Goal: Browse casually: Explore the website without a specific task or goal

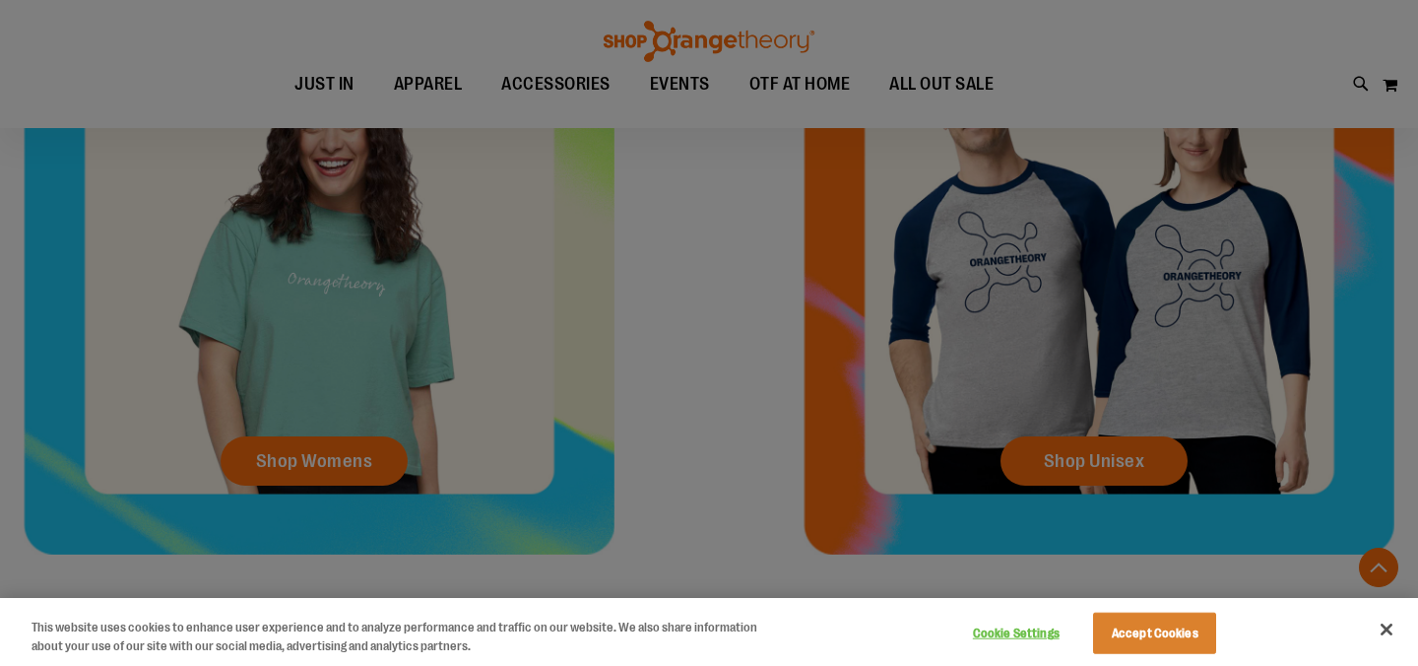
scroll to position [711, 0]
click at [1161, 636] on button "Accept Cookies" at bounding box center [1154, 633] width 123 height 41
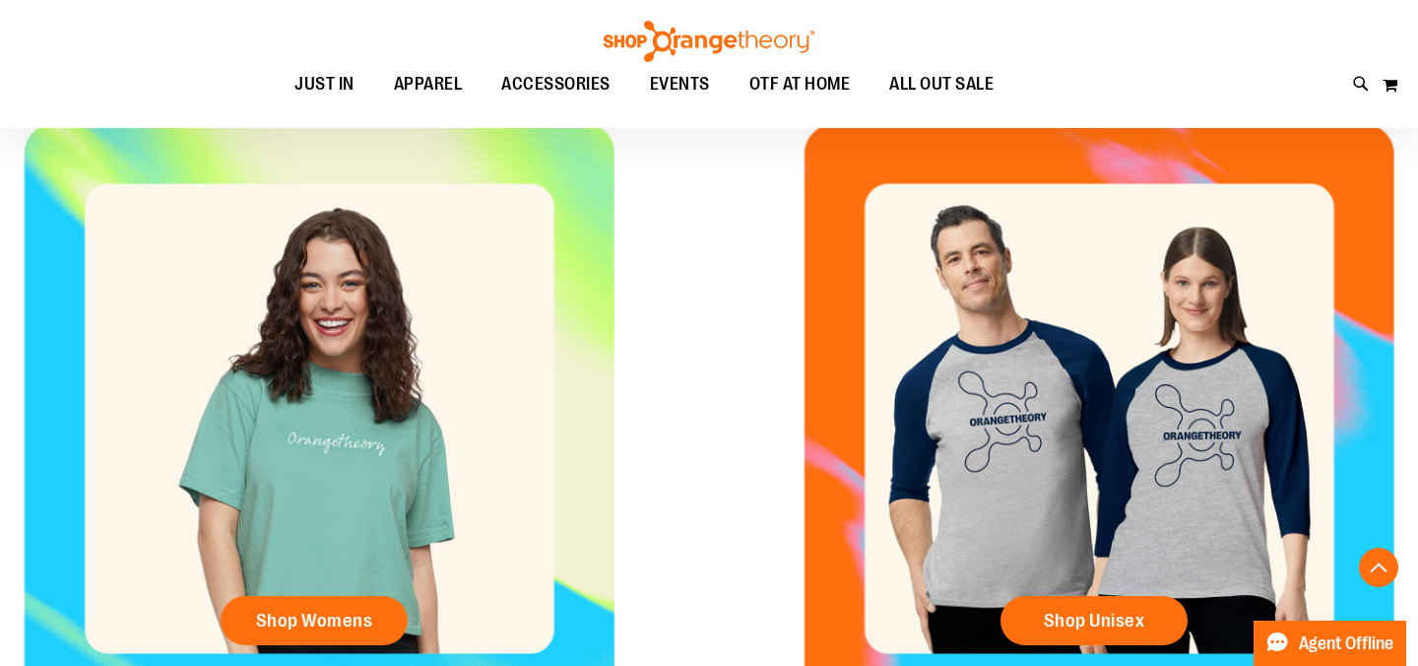
scroll to position [552, 0]
click at [338, 610] on span "Shop Womens" at bounding box center [314, 621] width 117 height 22
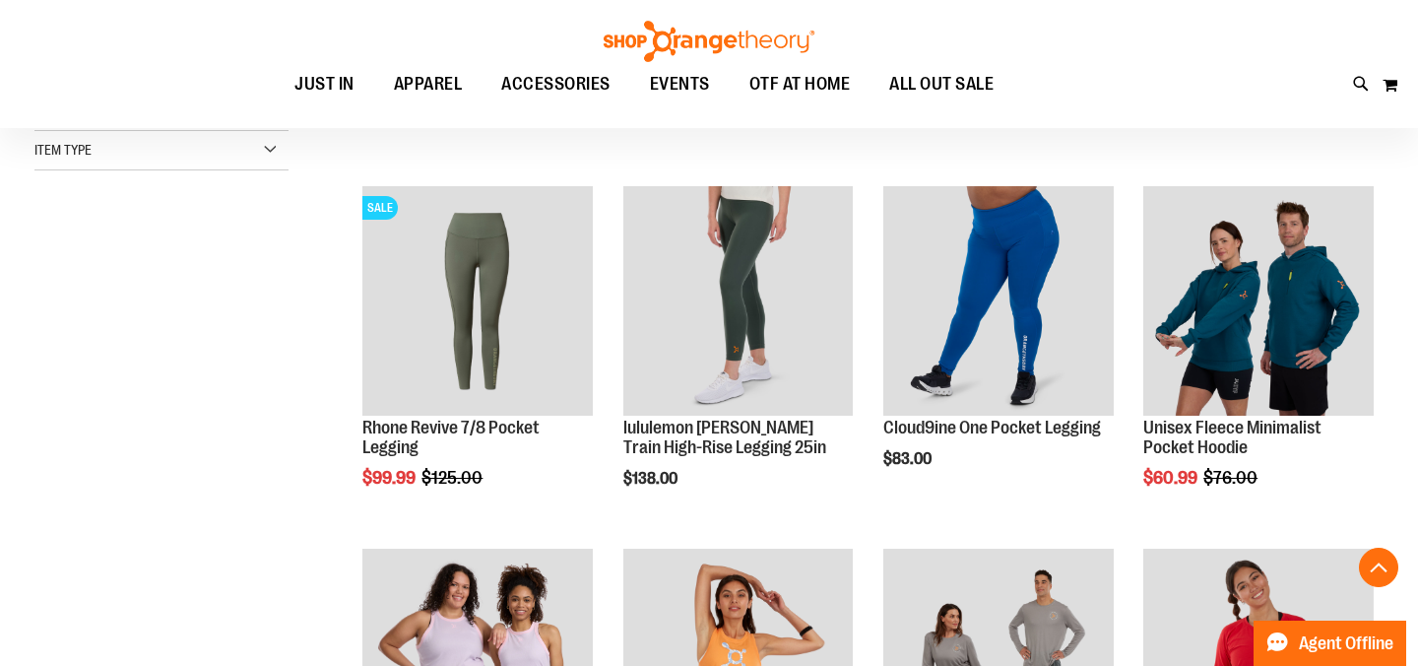
scroll to position [583, 0]
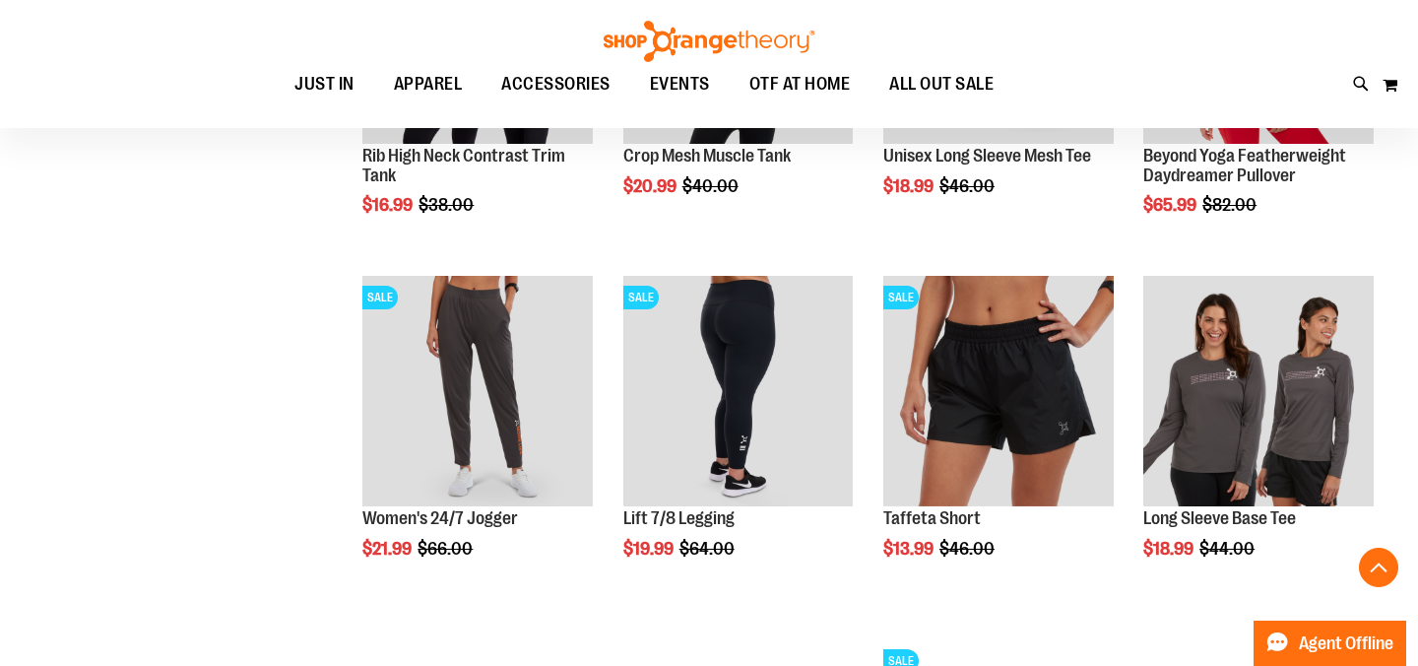
scroll to position [1211, 0]
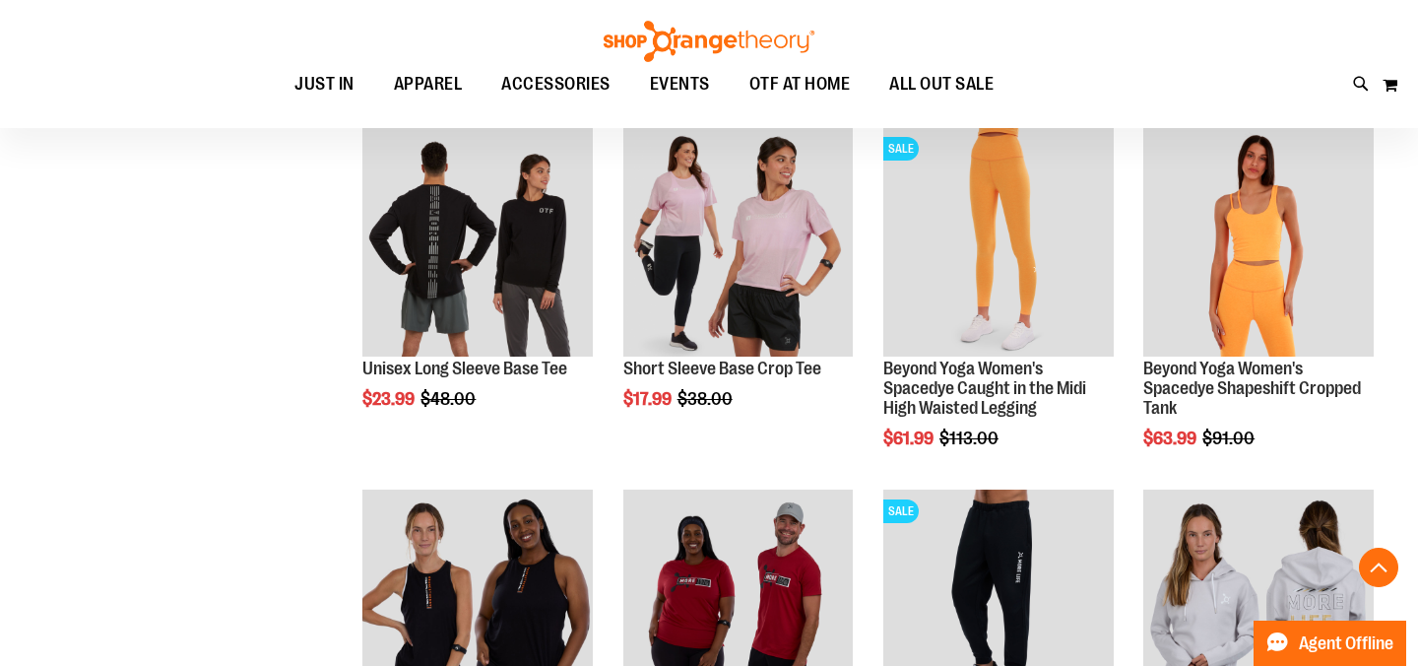
scroll to position [1728, 0]
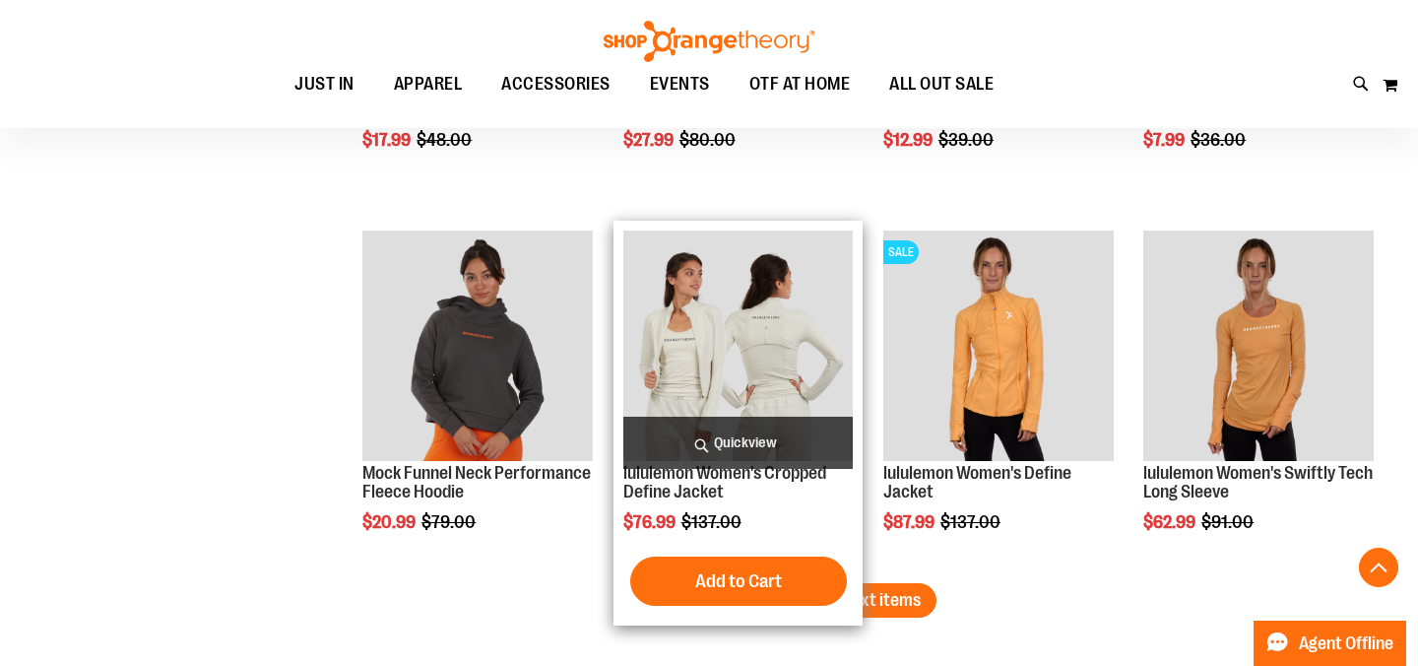
scroll to position [3074, 0]
click at [727, 353] on img "product" at bounding box center [739, 345] width 230 height 230
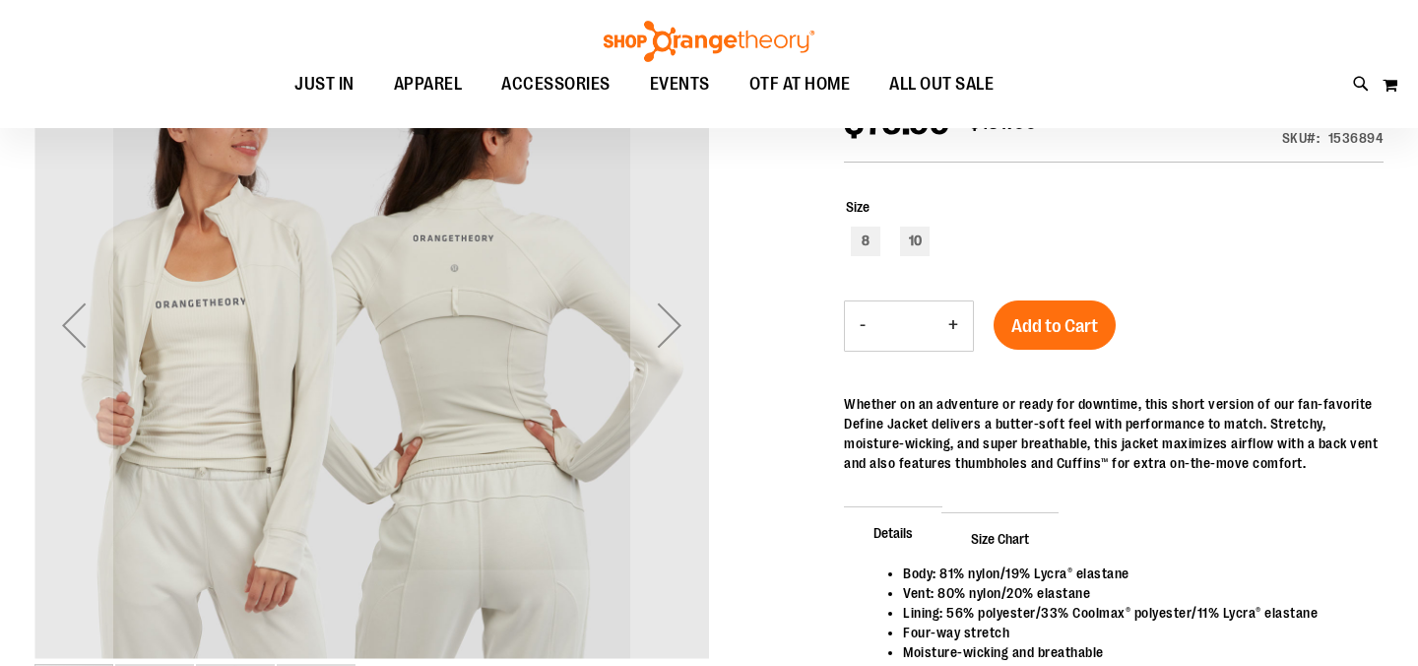
scroll to position [81, 0]
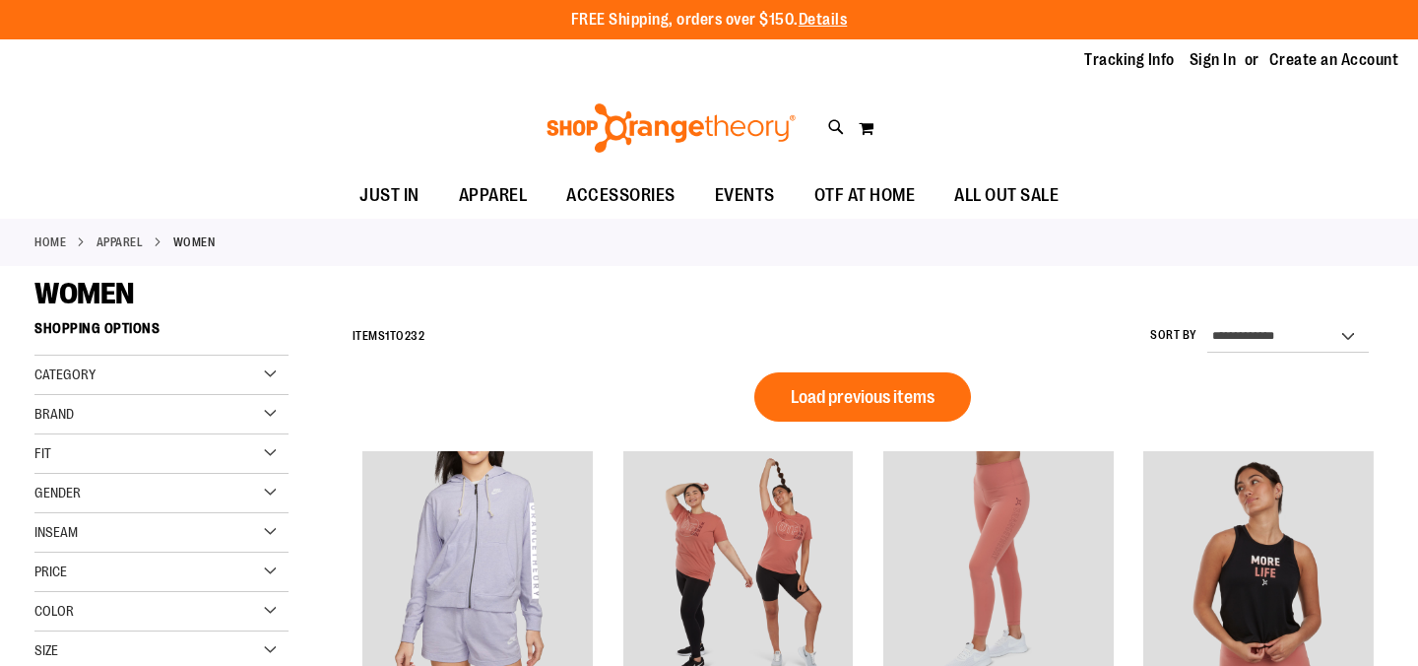
scroll to position [1399, 0]
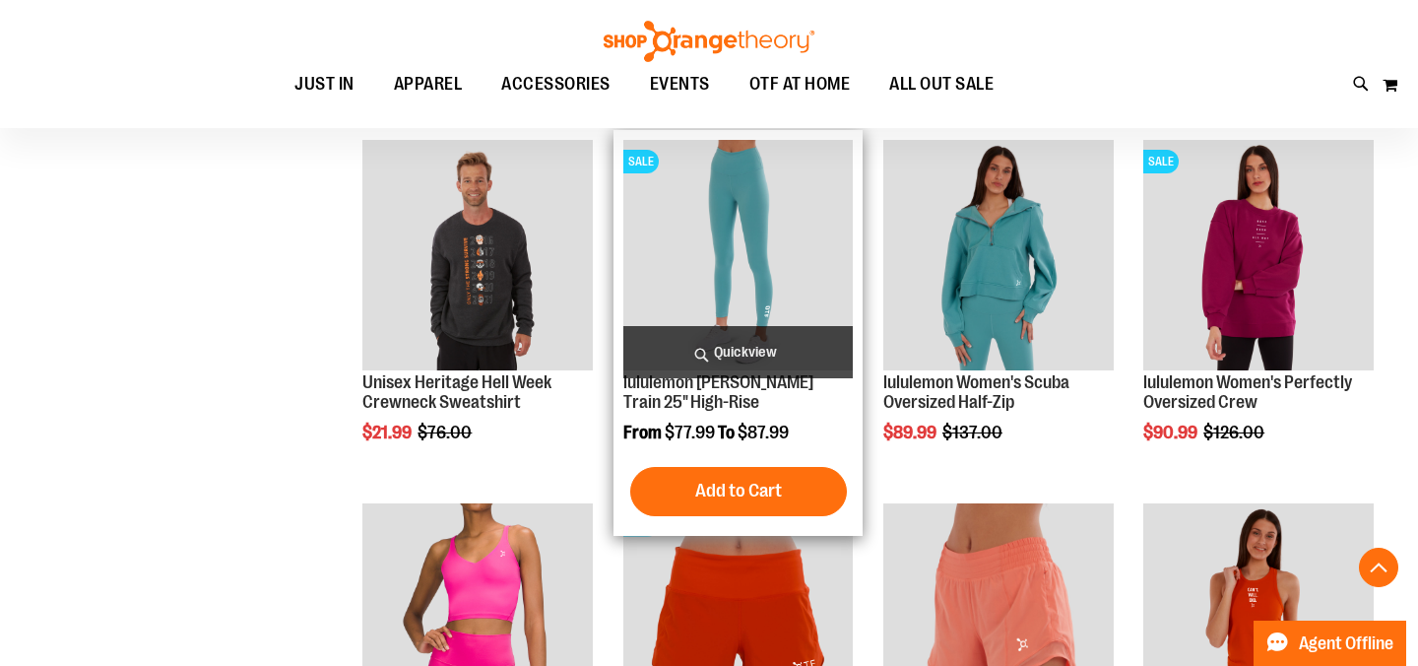
scroll to position [1402, 0]
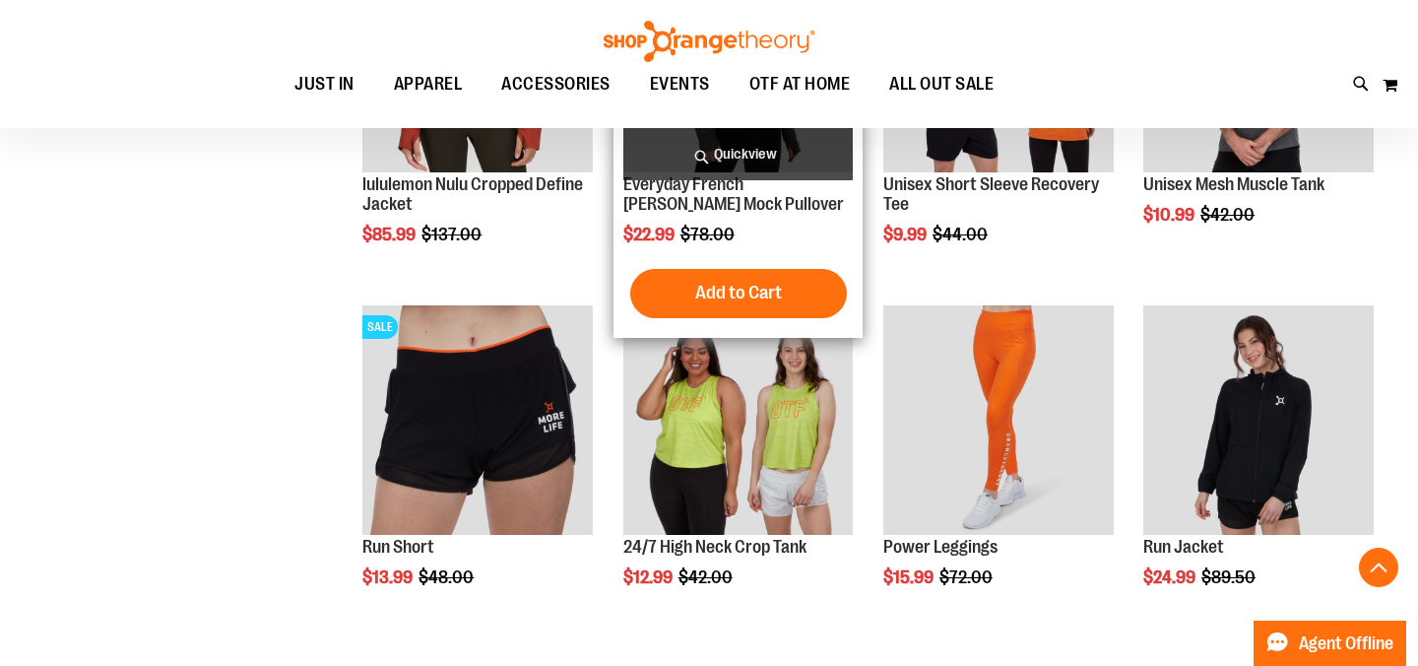
scroll to position [2689, 0]
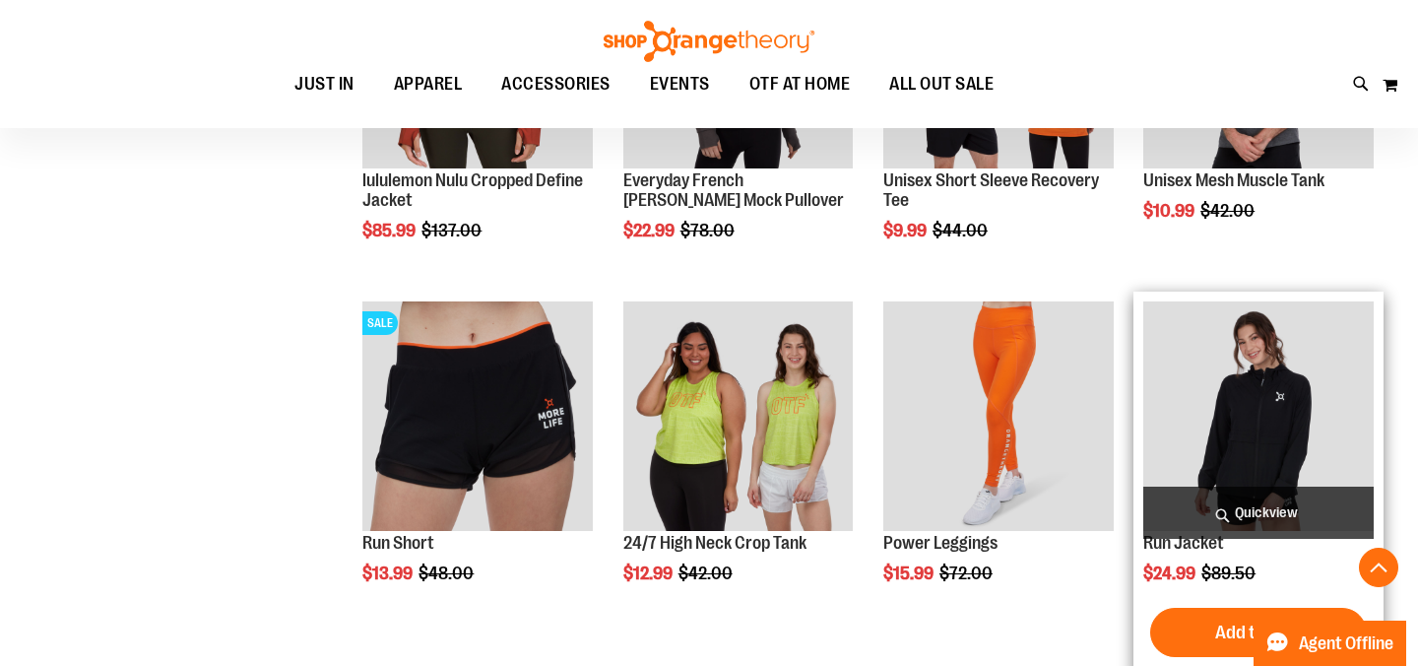
click at [1212, 382] on img "product" at bounding box center [1259, 416] width 230 height 230
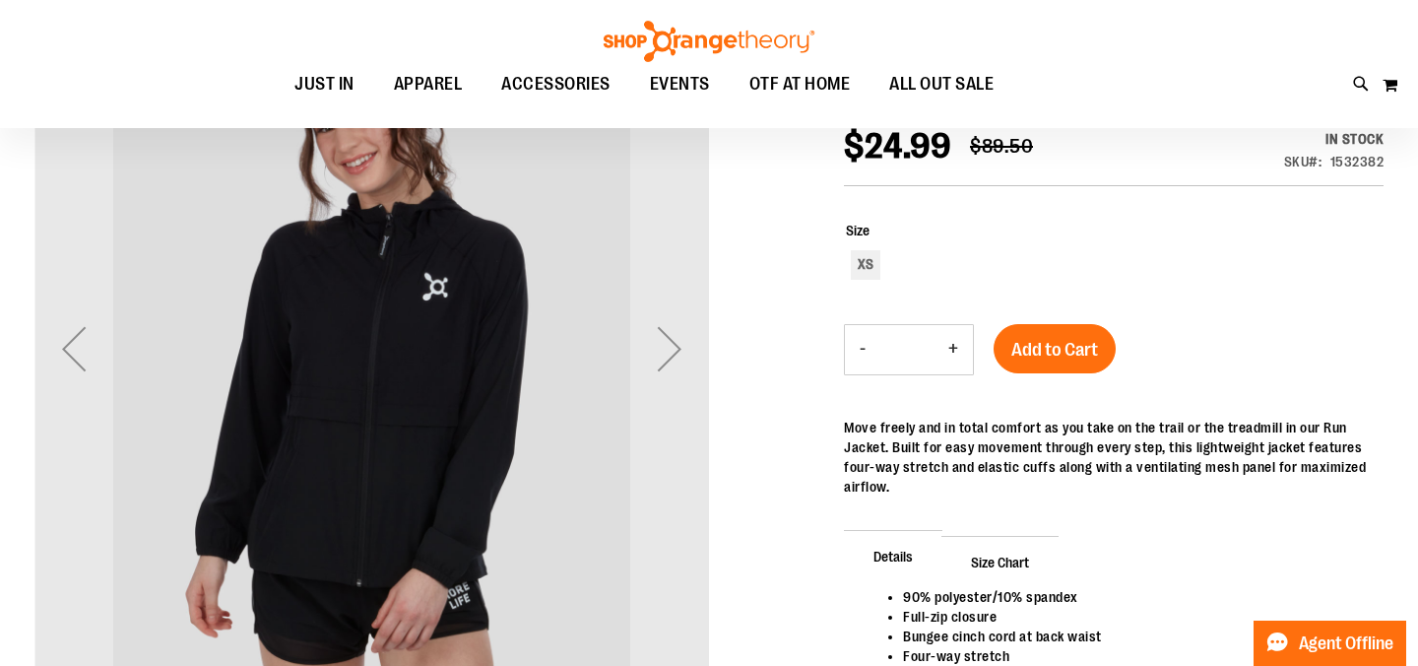
scroll to position [272, 0]
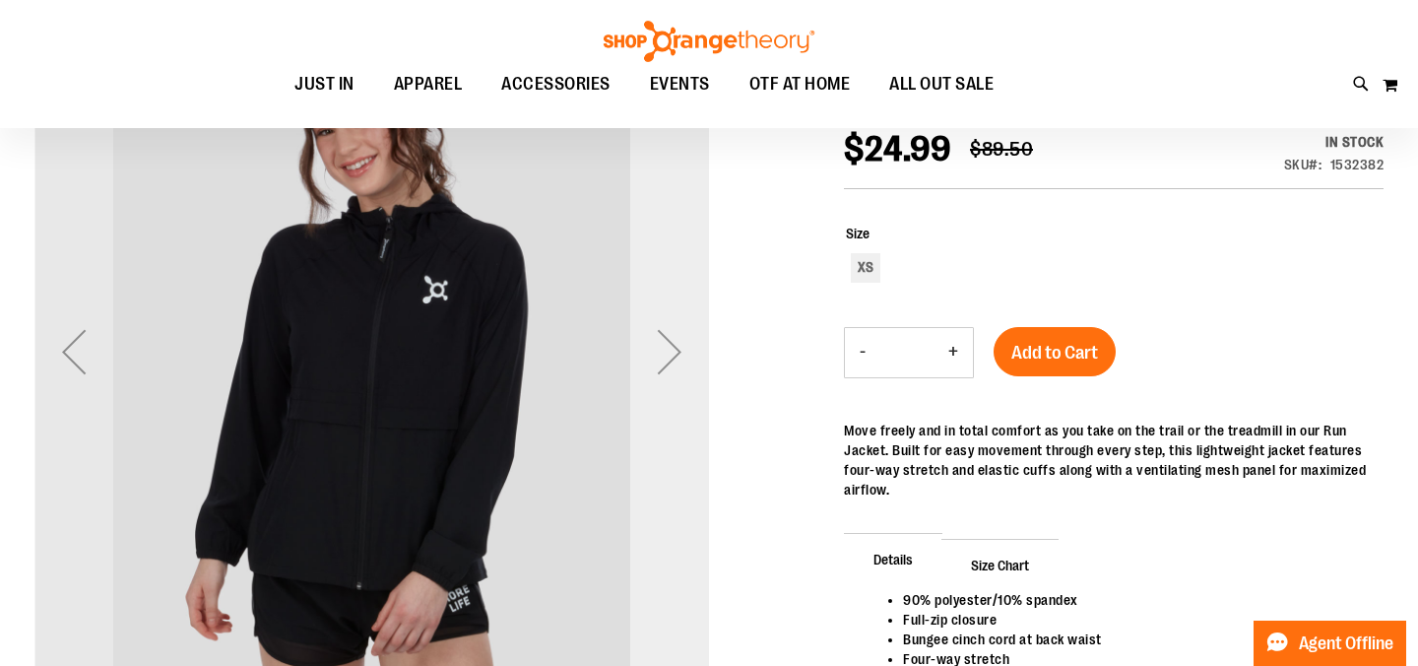
click at [672, 356] on div "Next" at bounding box center [669, 351] width 79 height 79
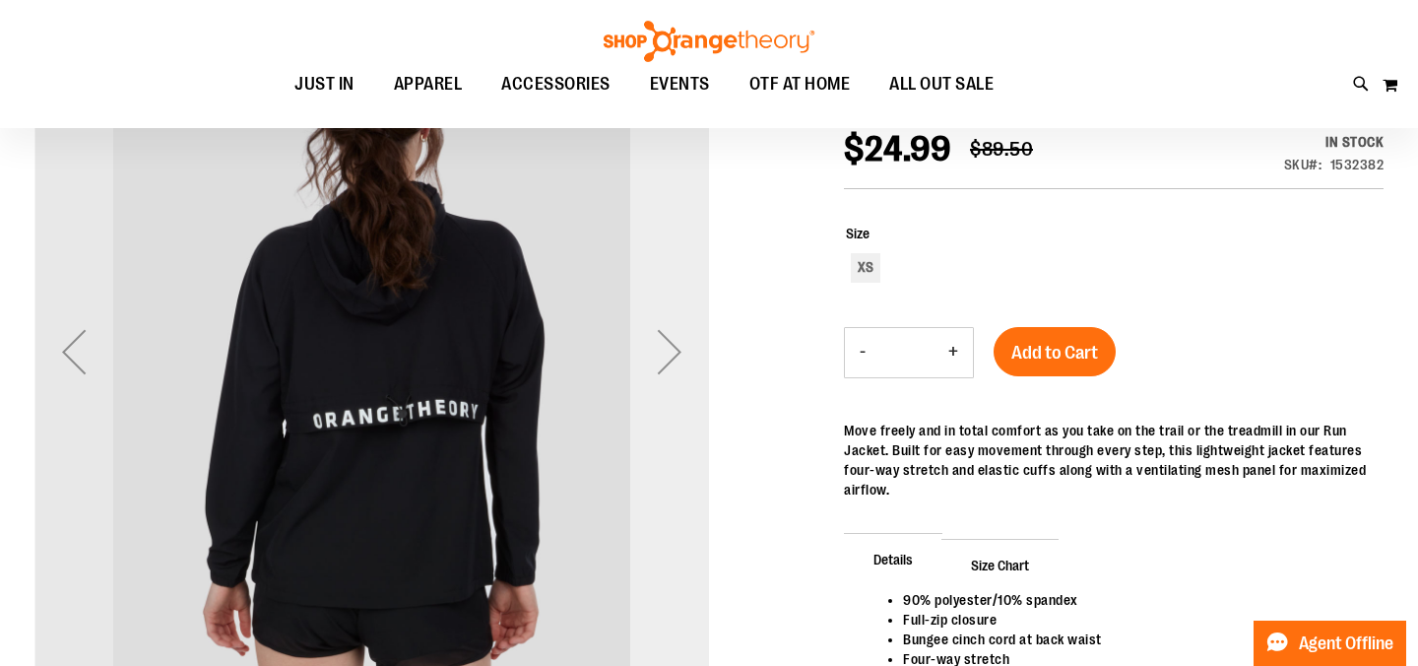
click at [672, 356] on div "Next" at bounding box center [669, 351] width 79 height 79
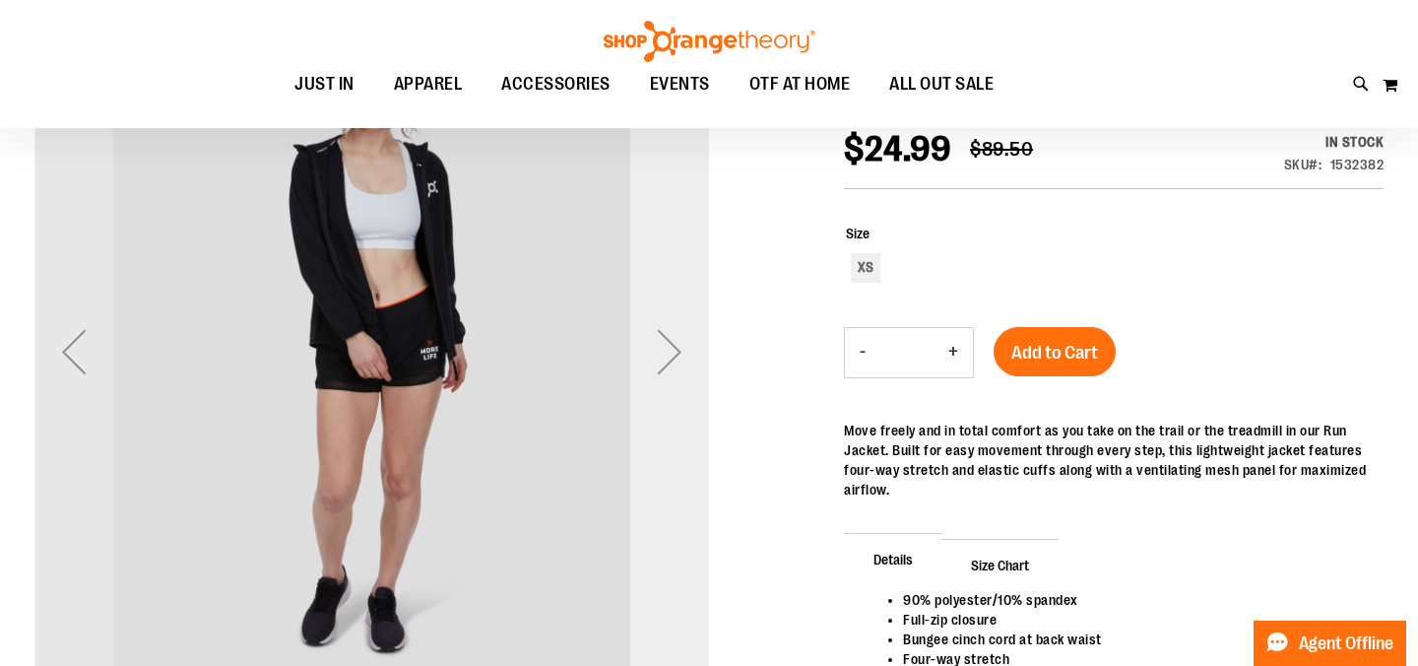
click at [672, 356] on div "Next" at bounding box center [669, 351] width 79 height 79
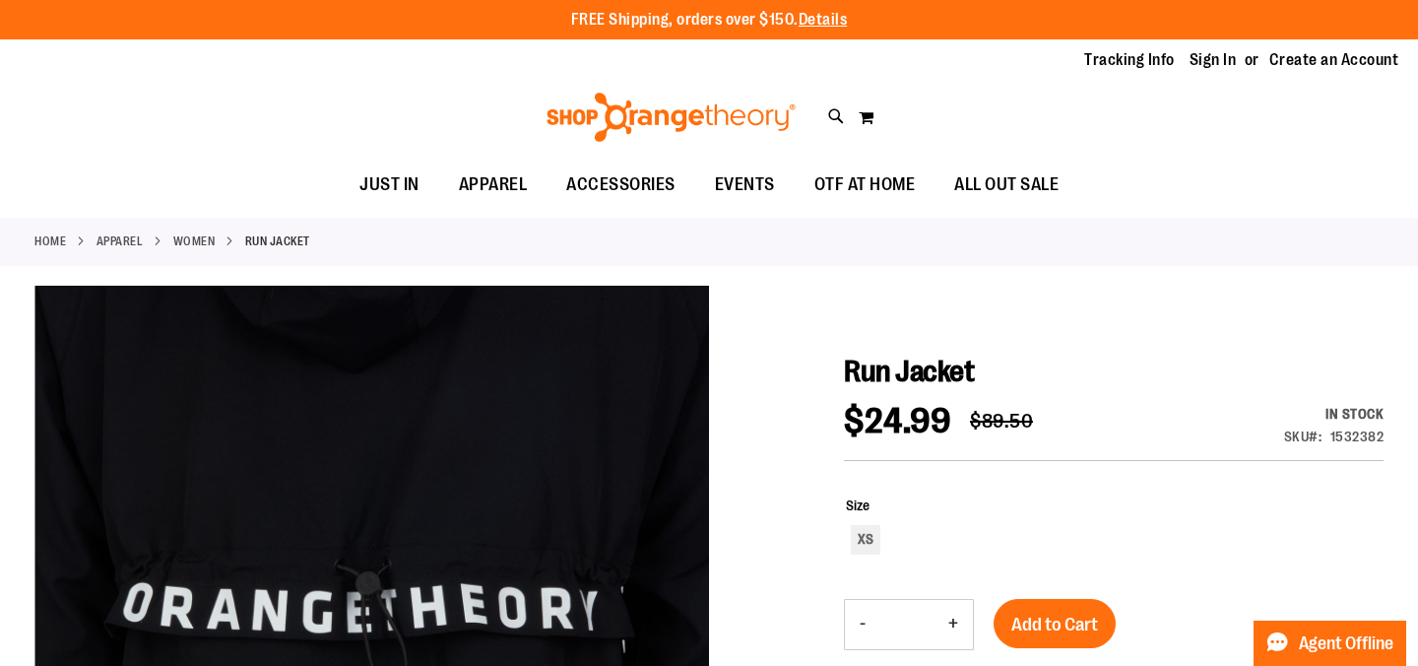
scroll to position [3, 0]
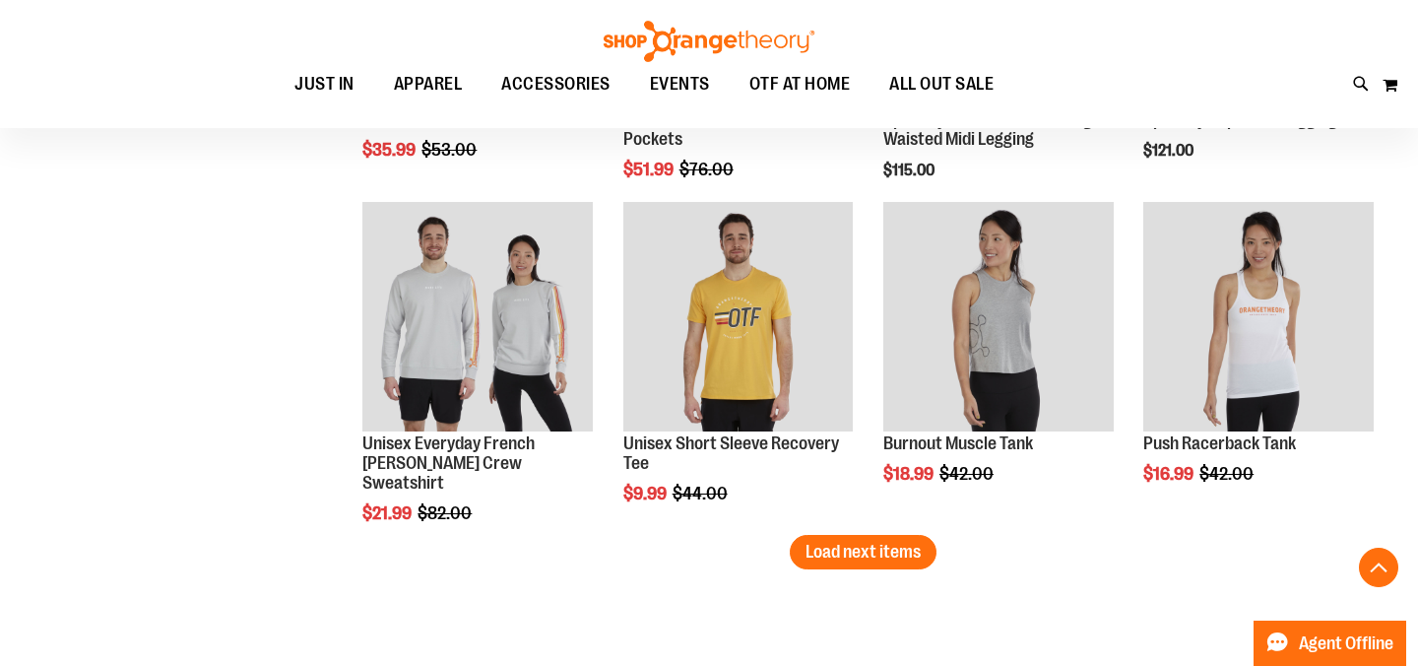
scroll to position [2775, 0]
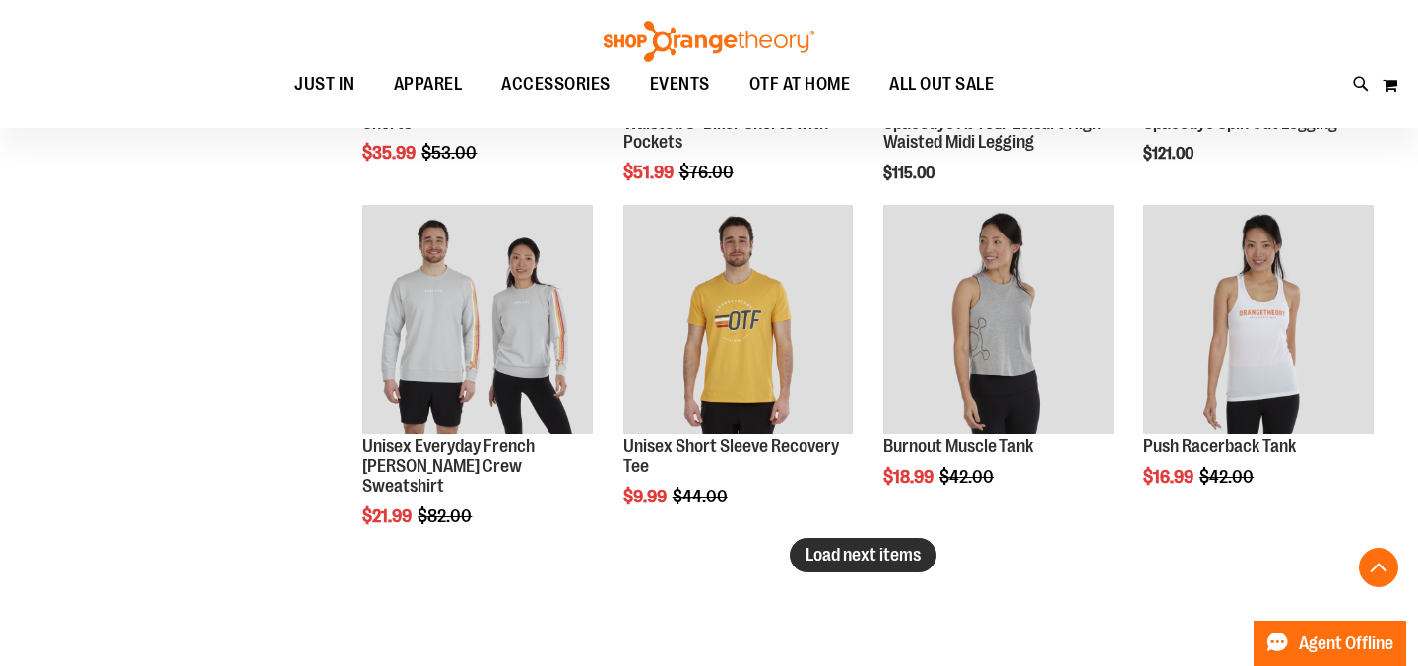
click at [877, 571] on button "Load next items" at bounding box center [863, 555] width 147 height 34
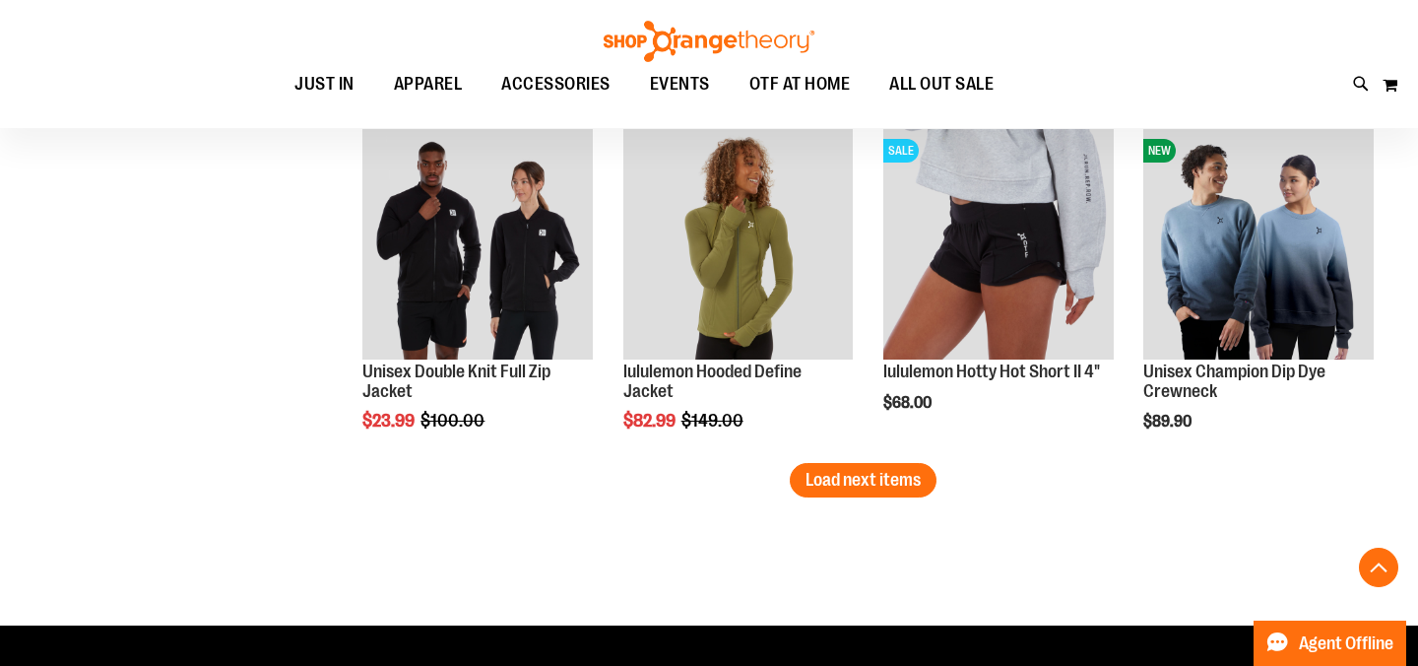
scroll to position [3915, 0]
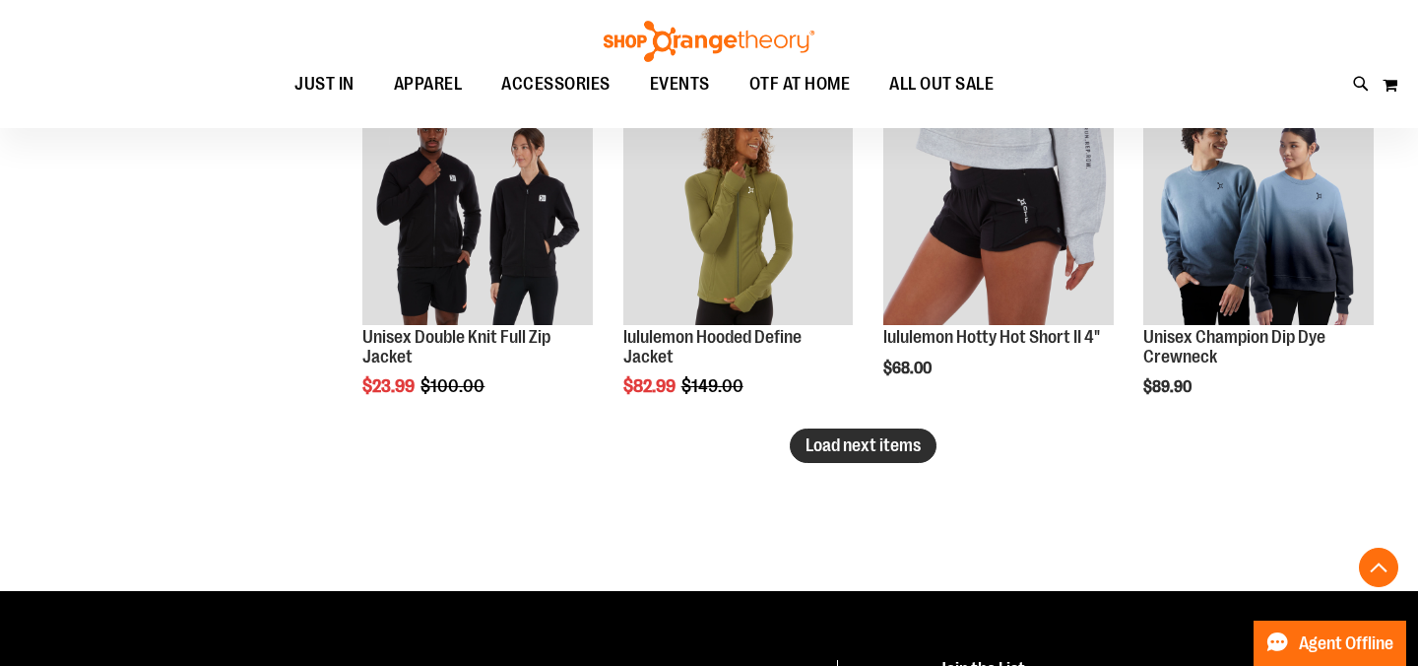
click at [890, 446] on span "Load next items" at bounding box center [863, 445] width 115 height 20
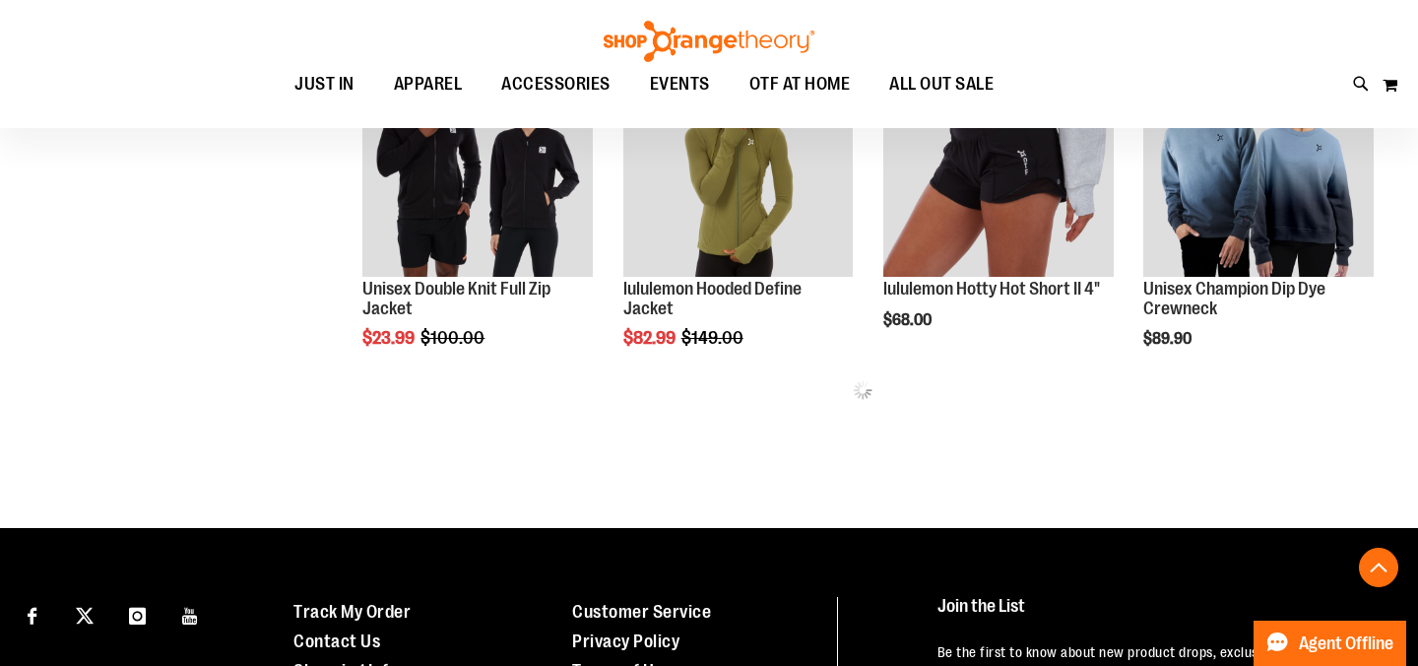
scroll to position [3975, 0]
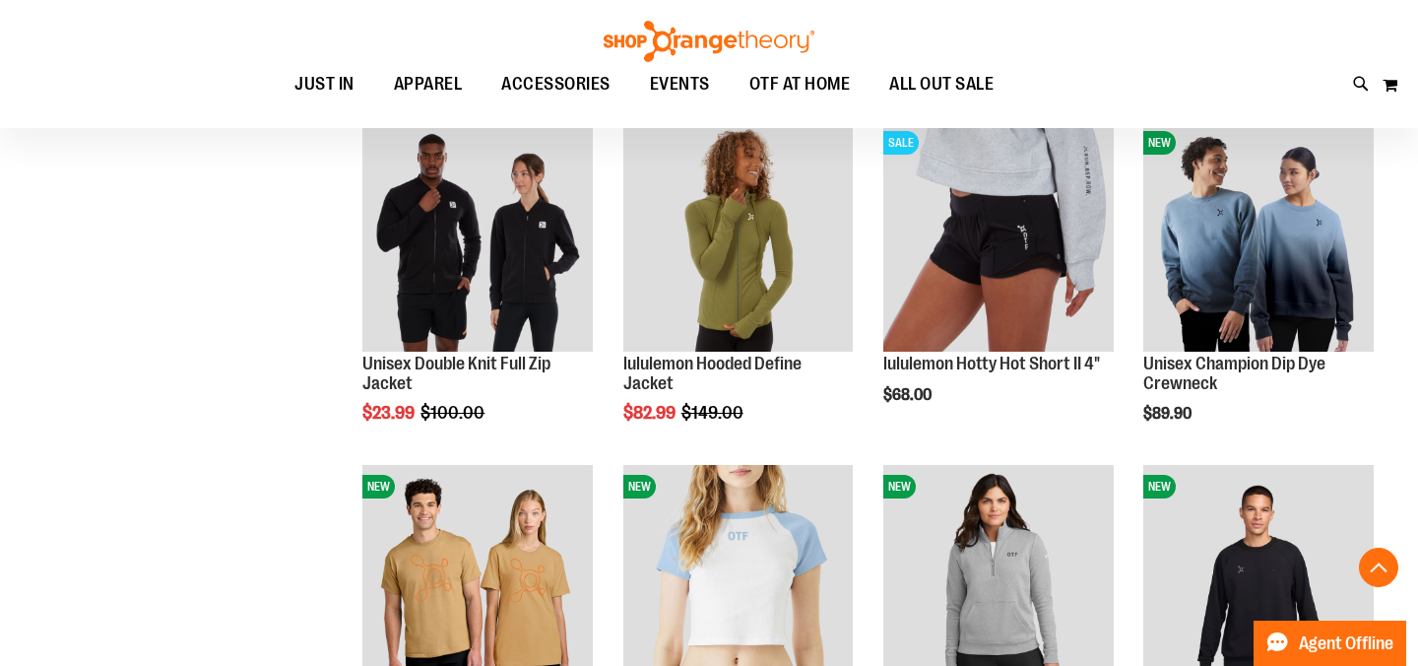
scroll to position [3892, 0]
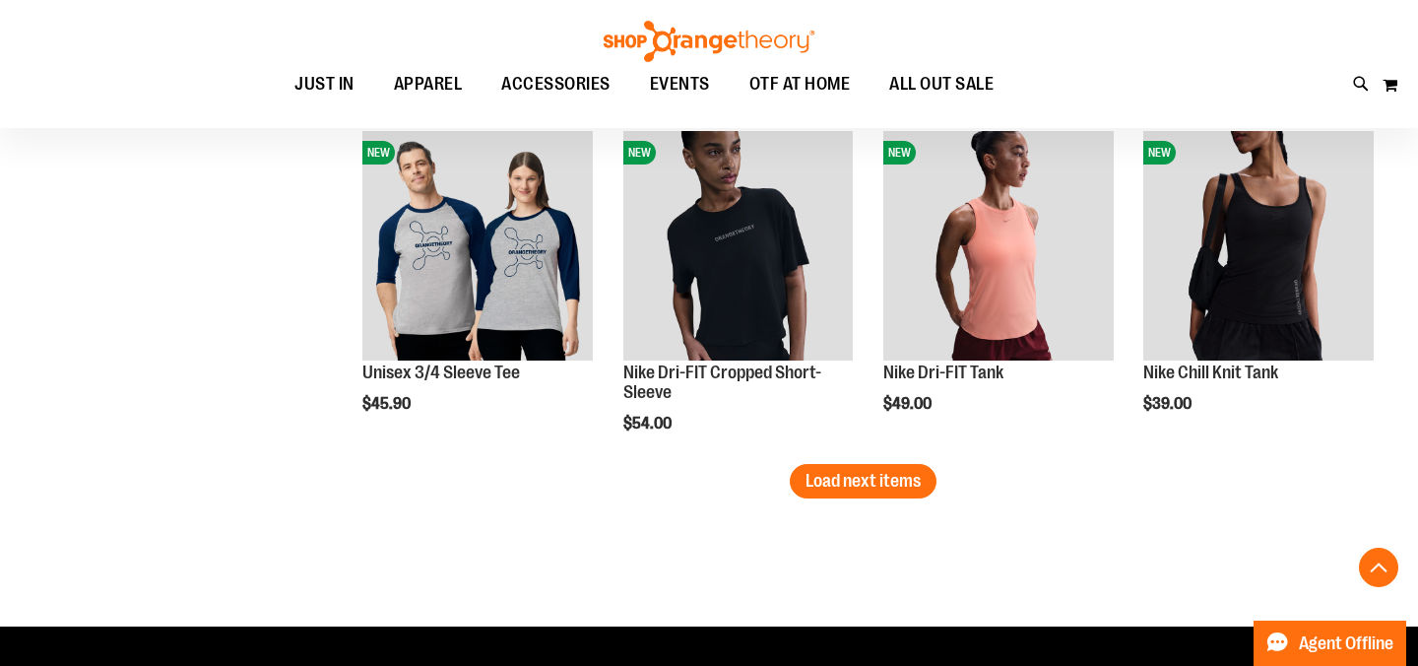
scroll to position [5005, 0]
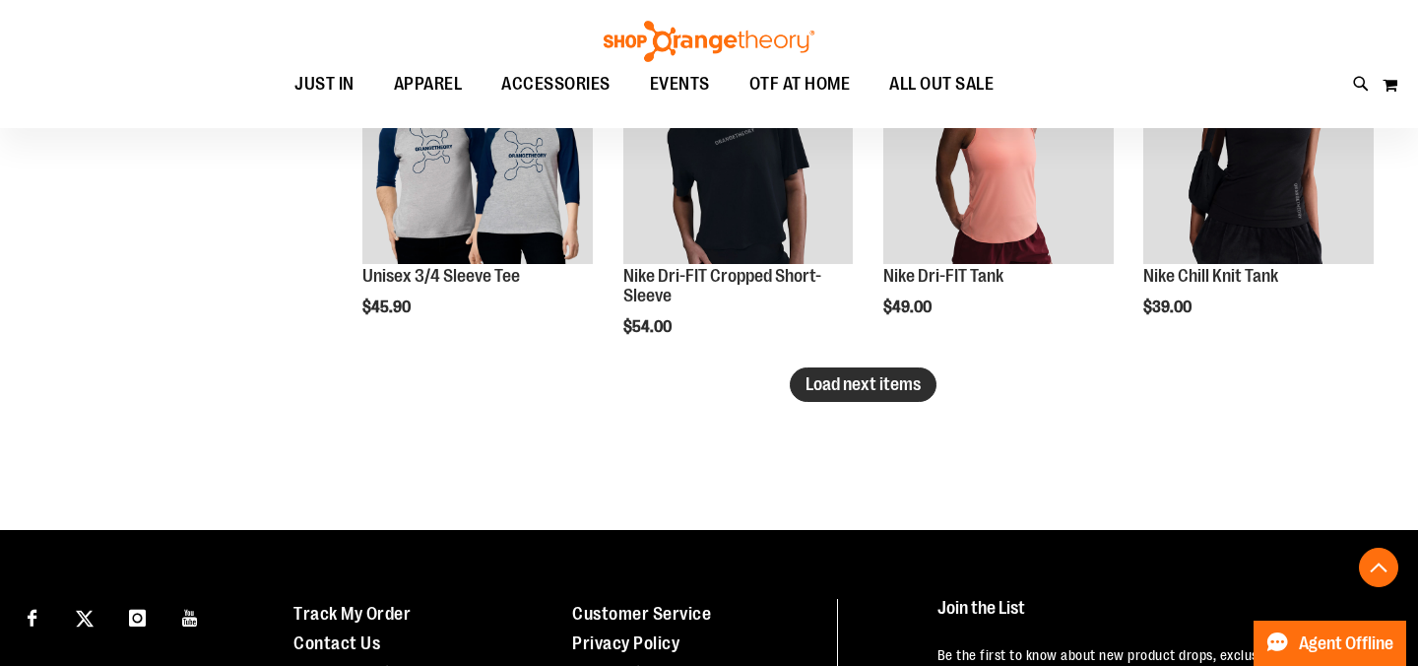
click at [842, 382] on span "Load next items" at bounding box center [863, 384] width 115 height 20
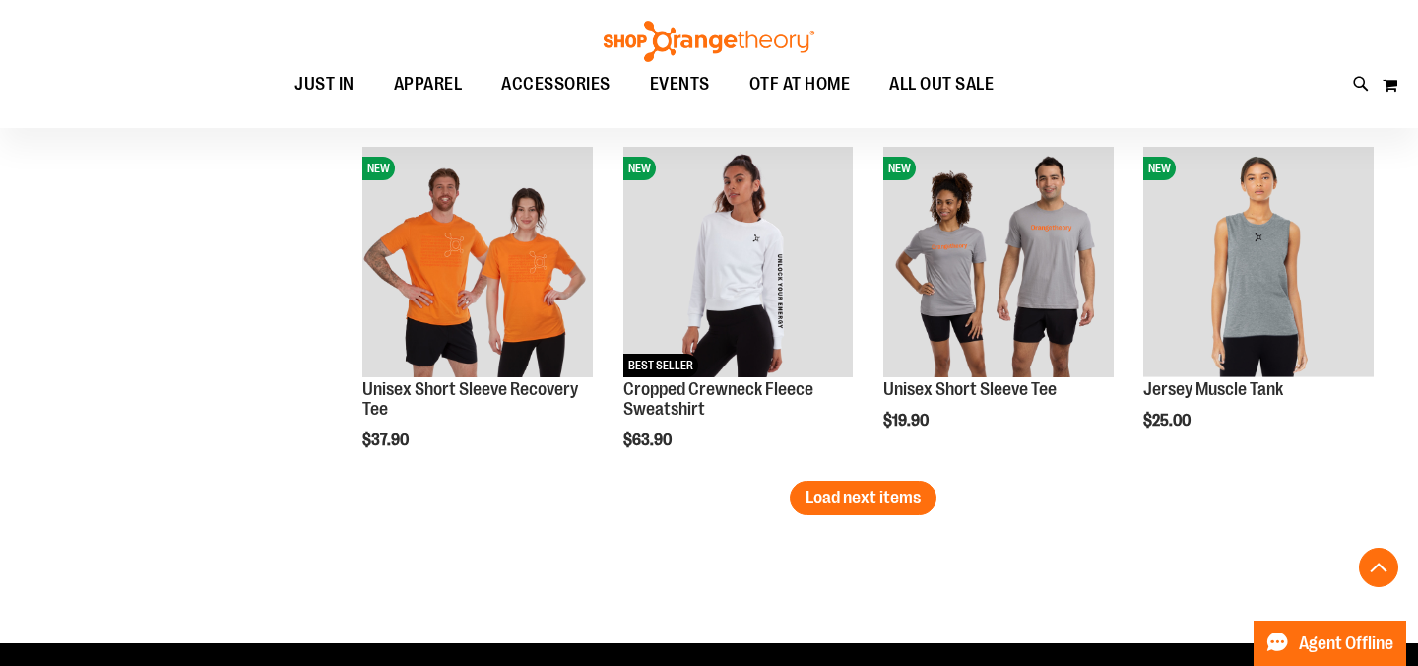
scroll to position [5925, 0]
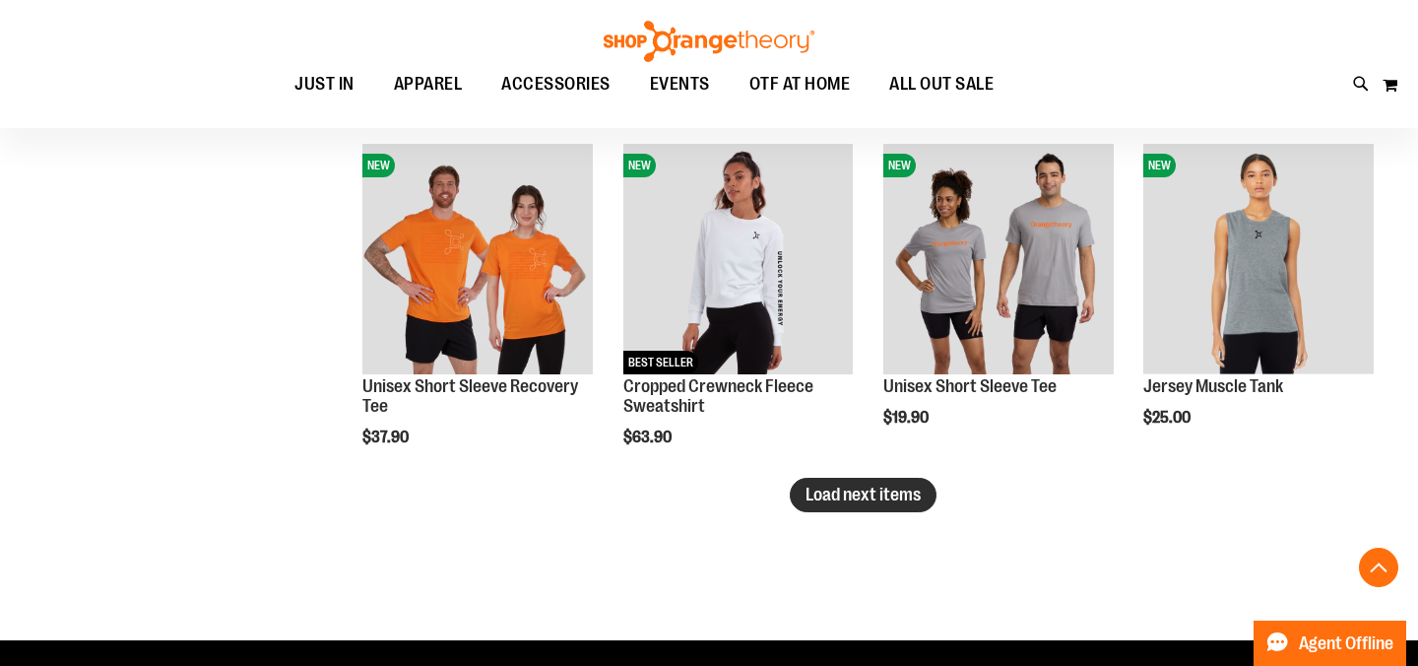
click at [843, 497] on span "Load next items" at bounding box center [863, 495] width 115 height 20
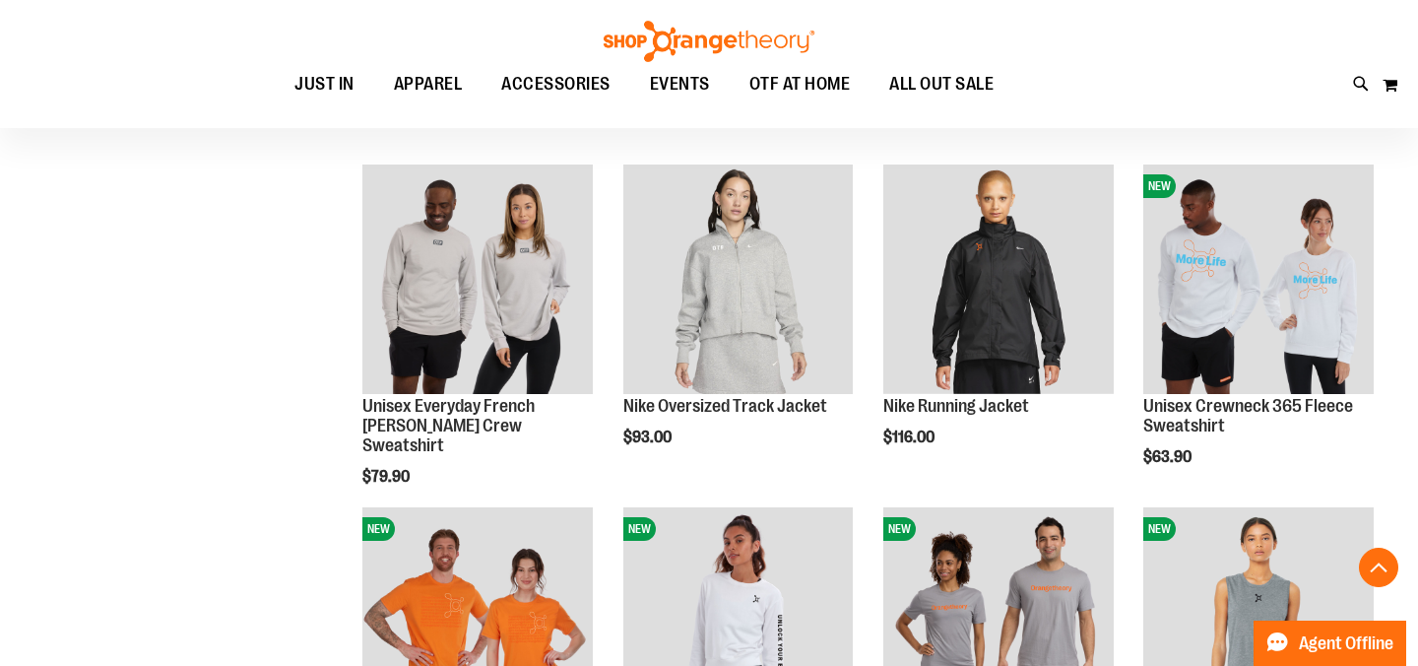
scroll to position [5566, 0]
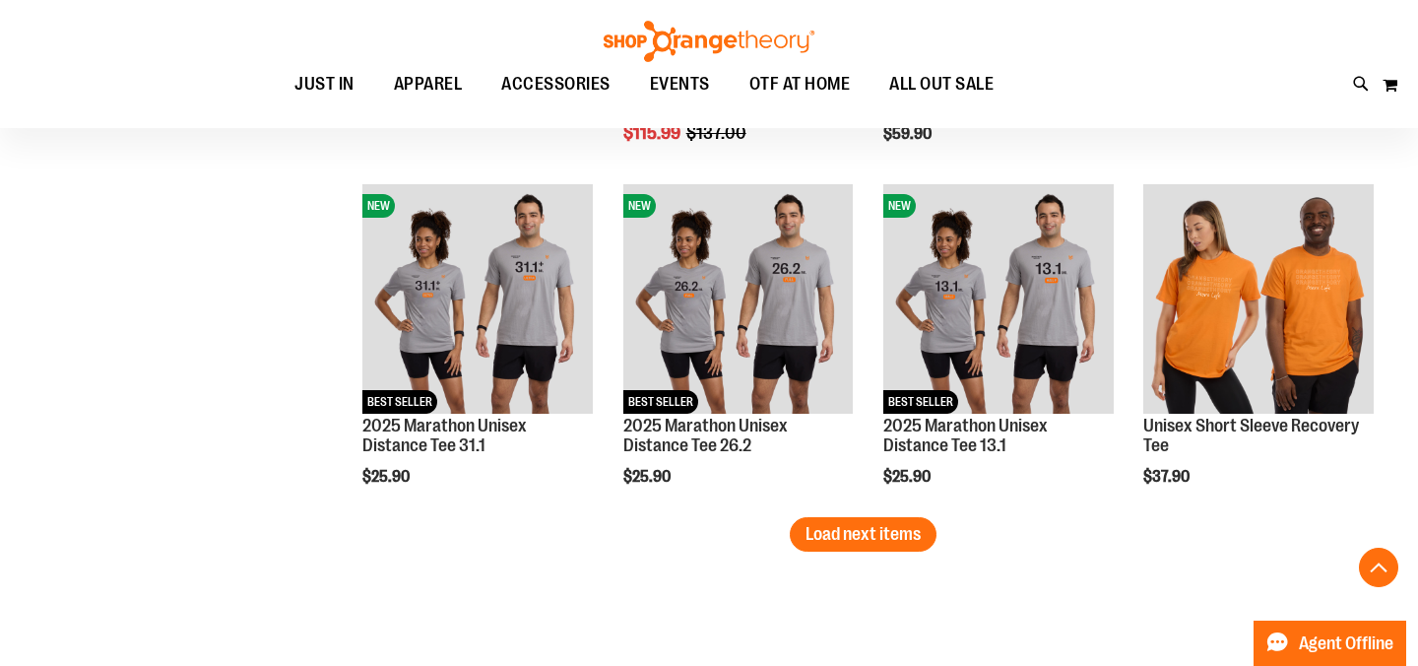
scroll to position [6901, 0]
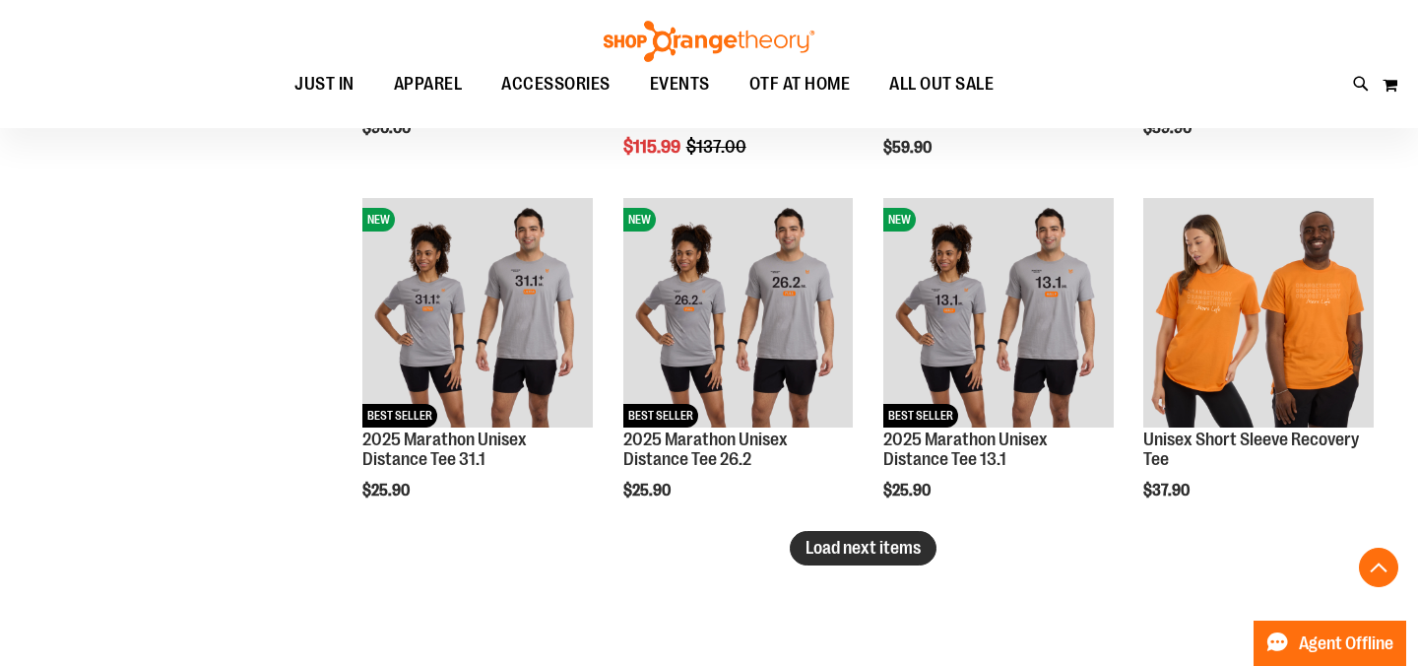
click at [827, 551] on span "Load next items" at bounding box center [863, 548] width 115 height 20
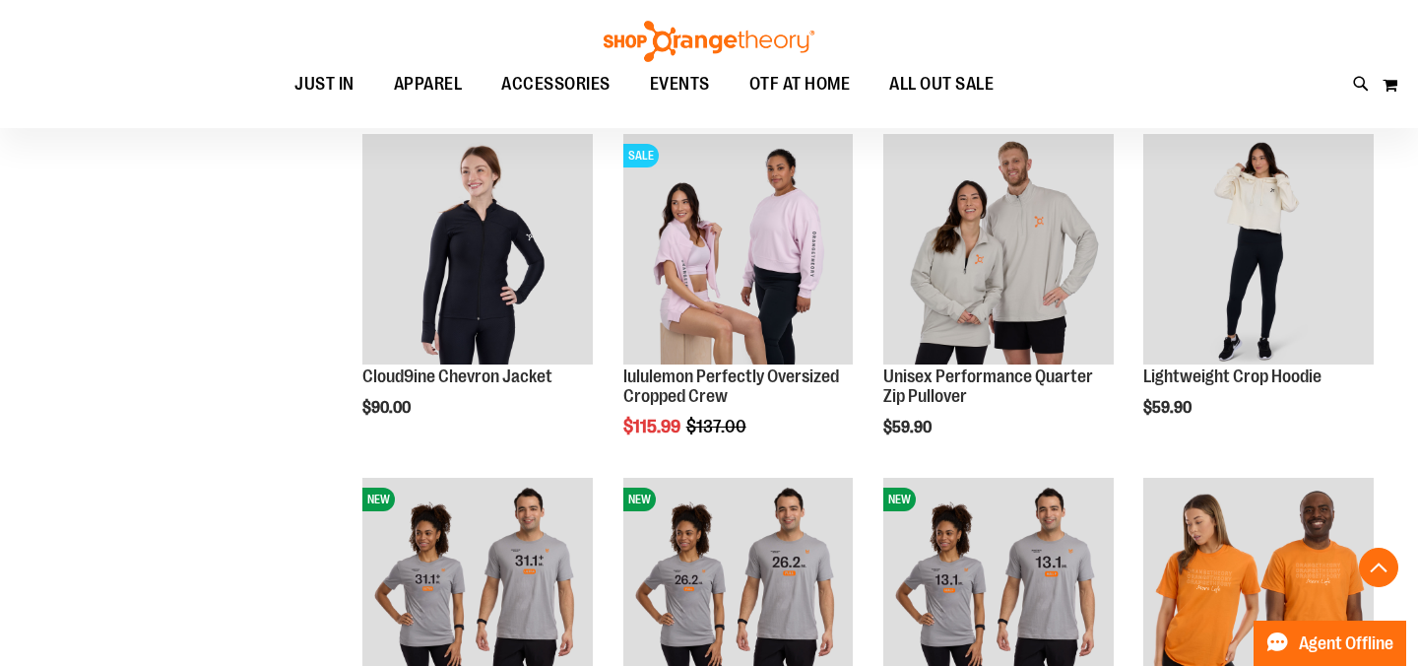
scroll to position [6624, 0]
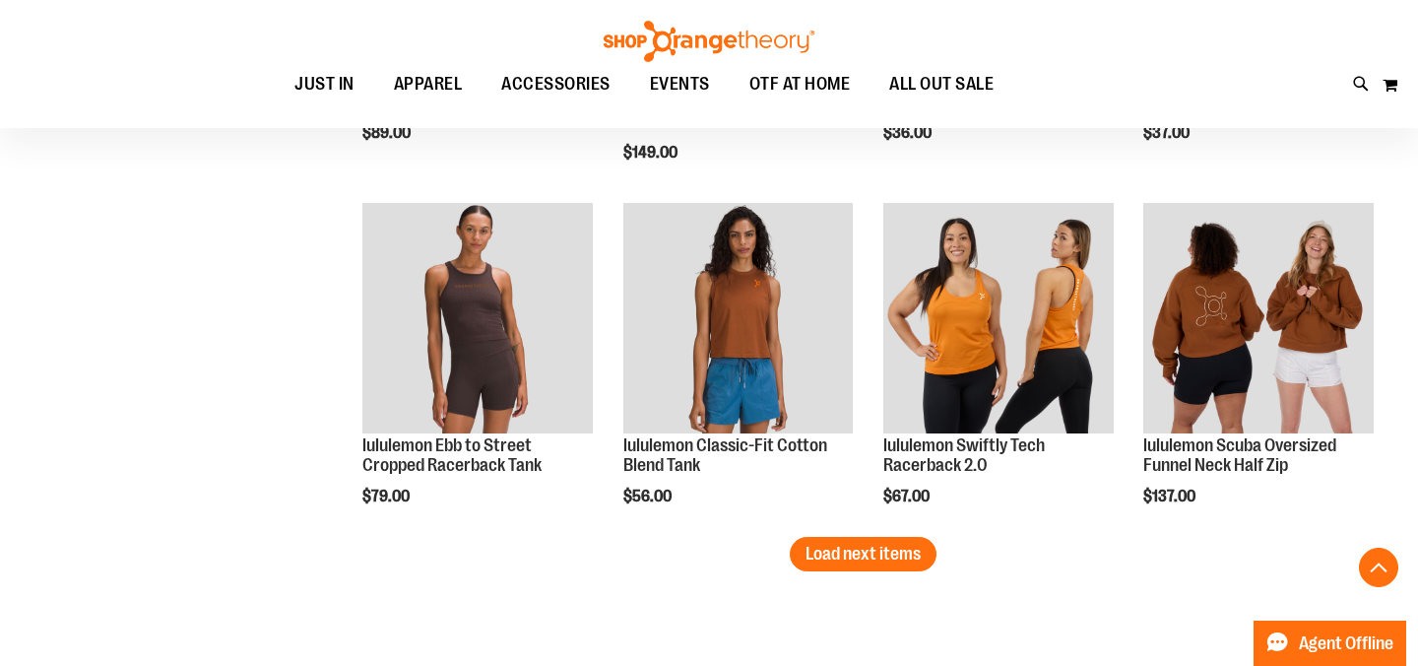
scroll to position [7930, 0]
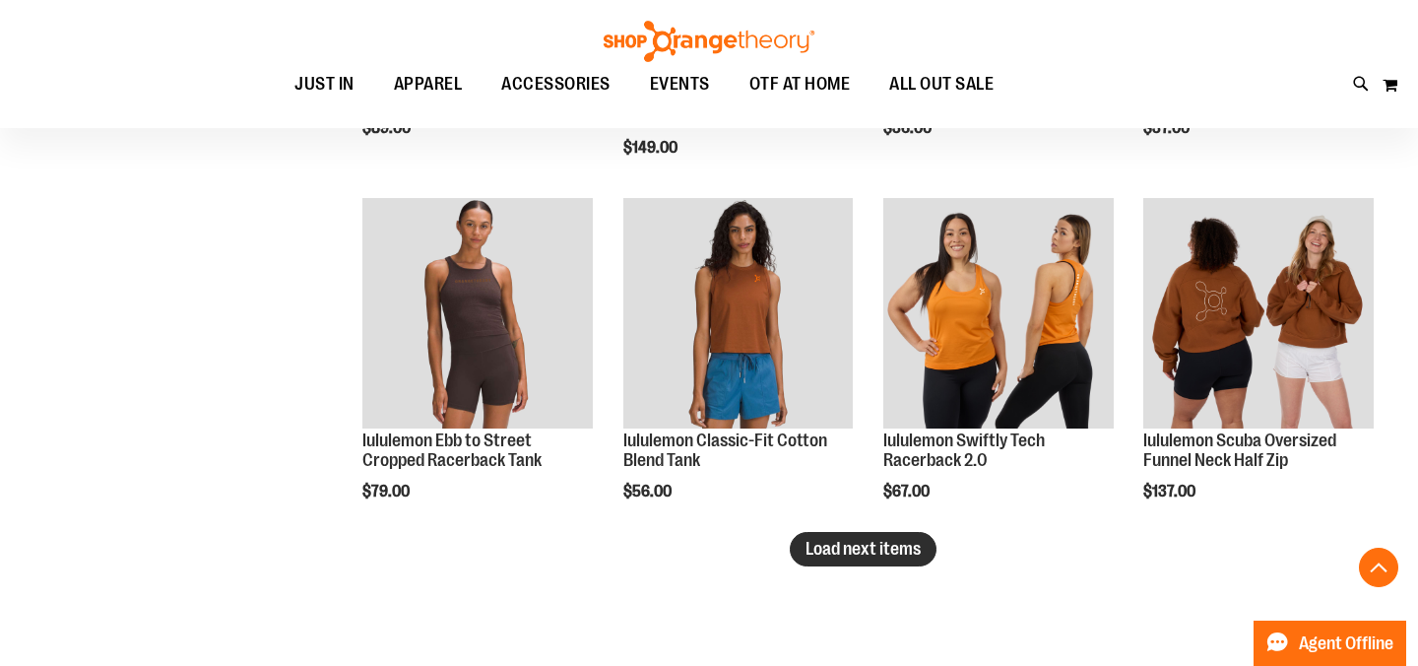
click at [838, 550] on span "Load next items" at bounding box center [863, 549] width 115 height 20
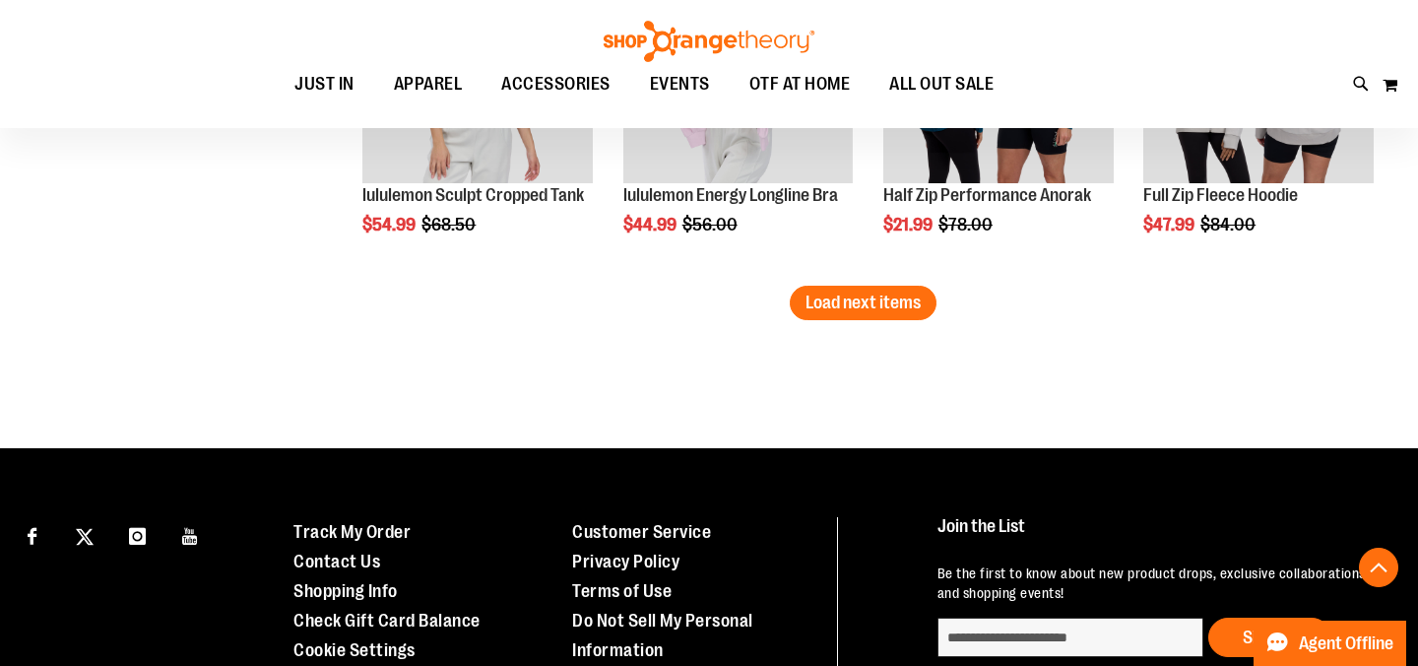
scroll to position [9224, 0]
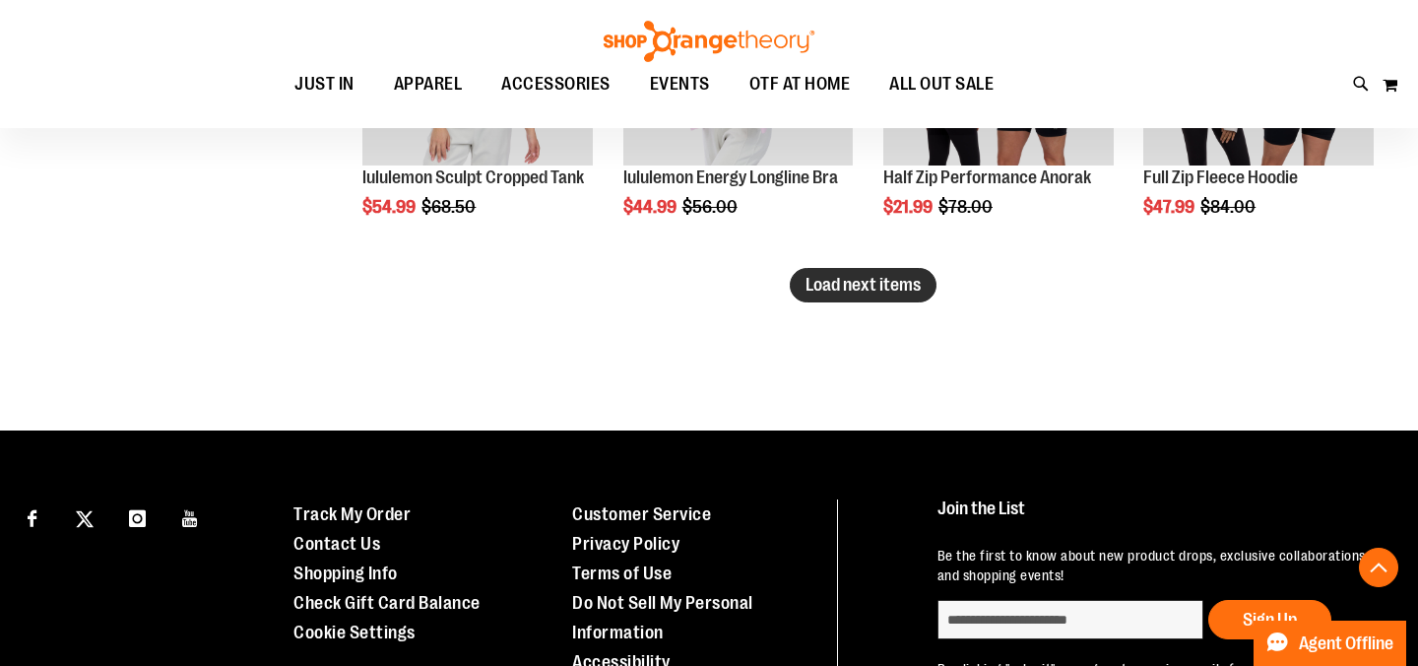
click at [875, 281] on span "Load next items" at bounding box center [863, 285] width 115 height 20
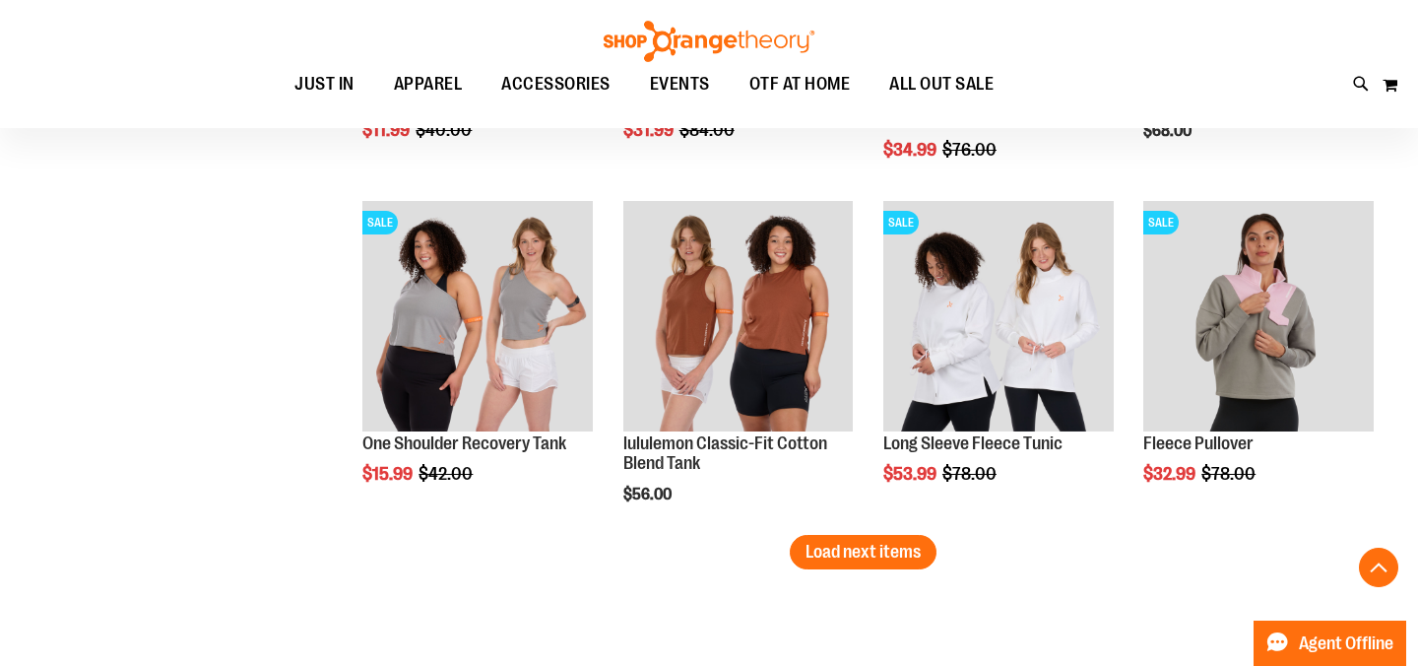
scroll to position [9988, 0]
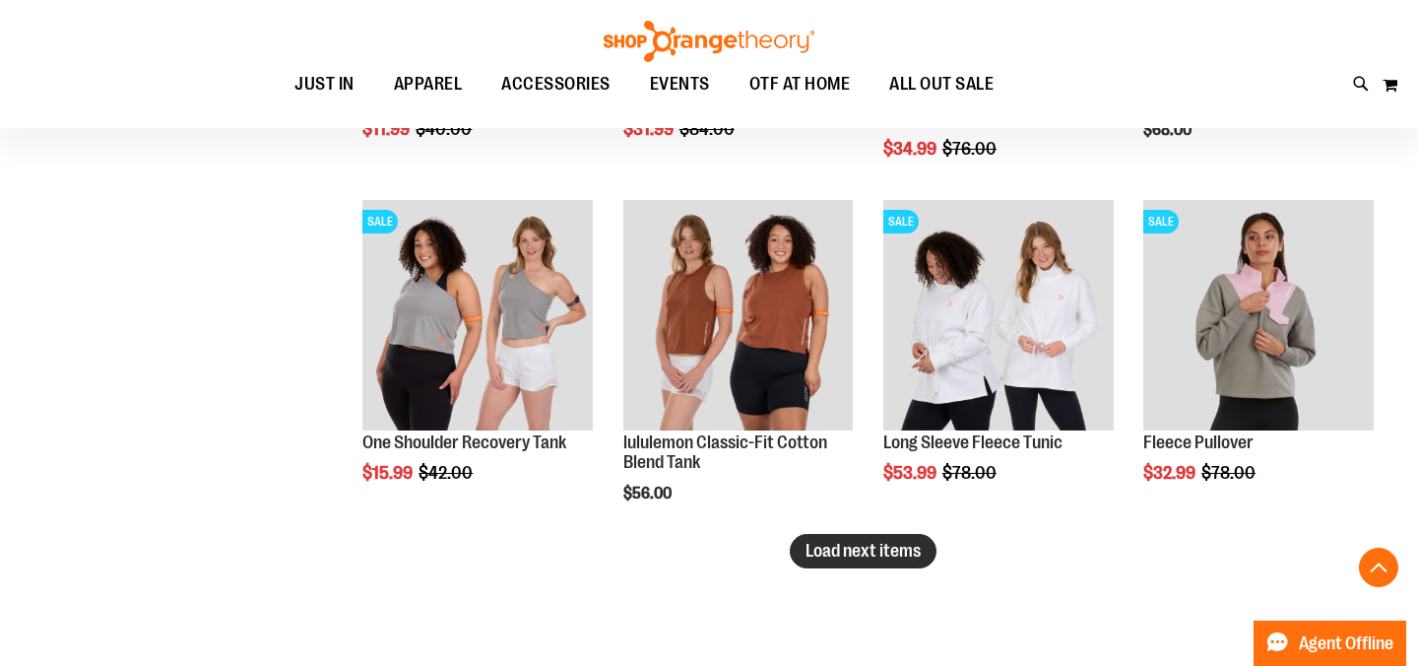
click at [884, 545] on span "Load next items" at bounding box center [863, 551] width 115 height 20
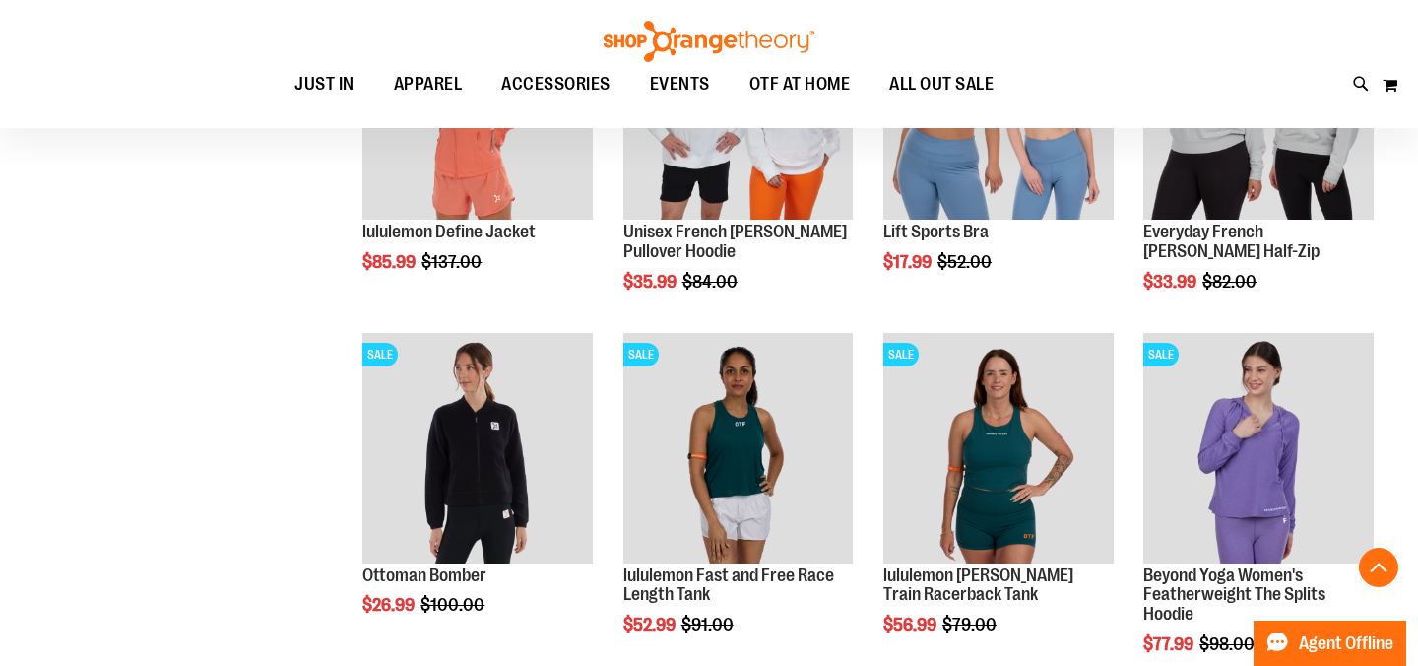
scroll to position [10977, 0]
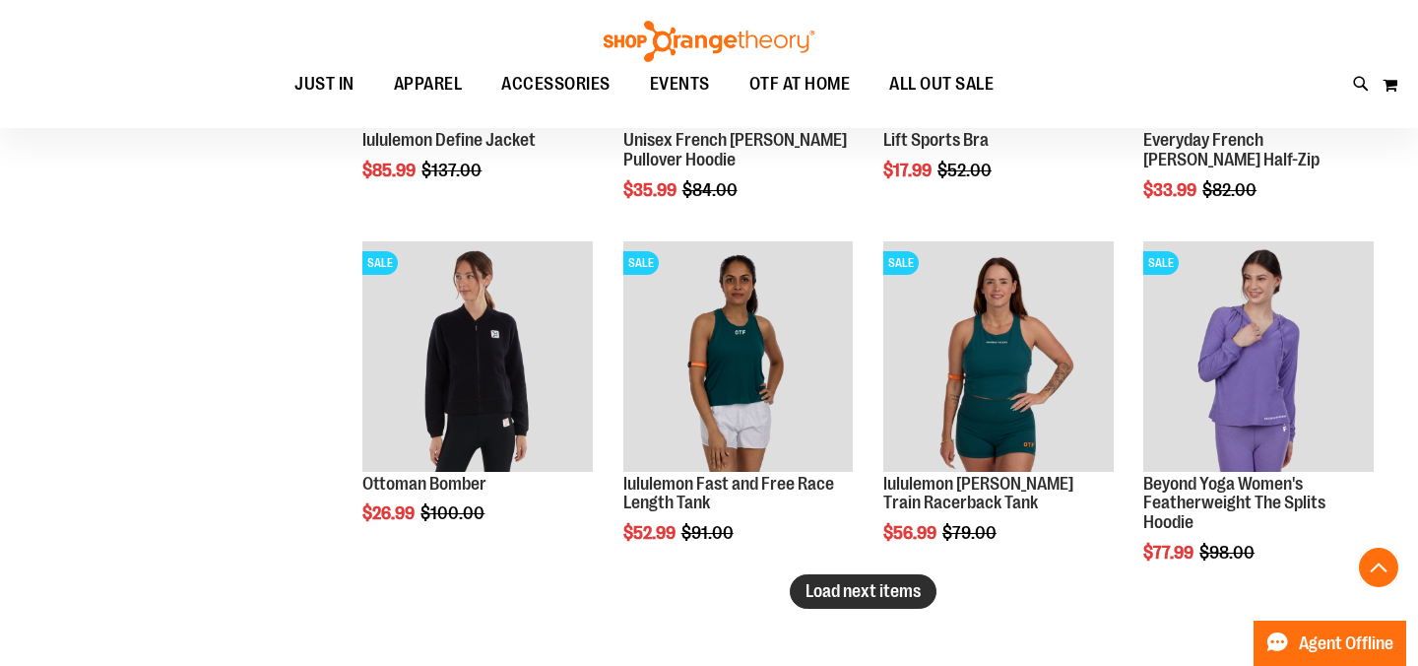
click at [833, 599] on span "Load next items" at bounding box center [863, 591] width 115 height 20
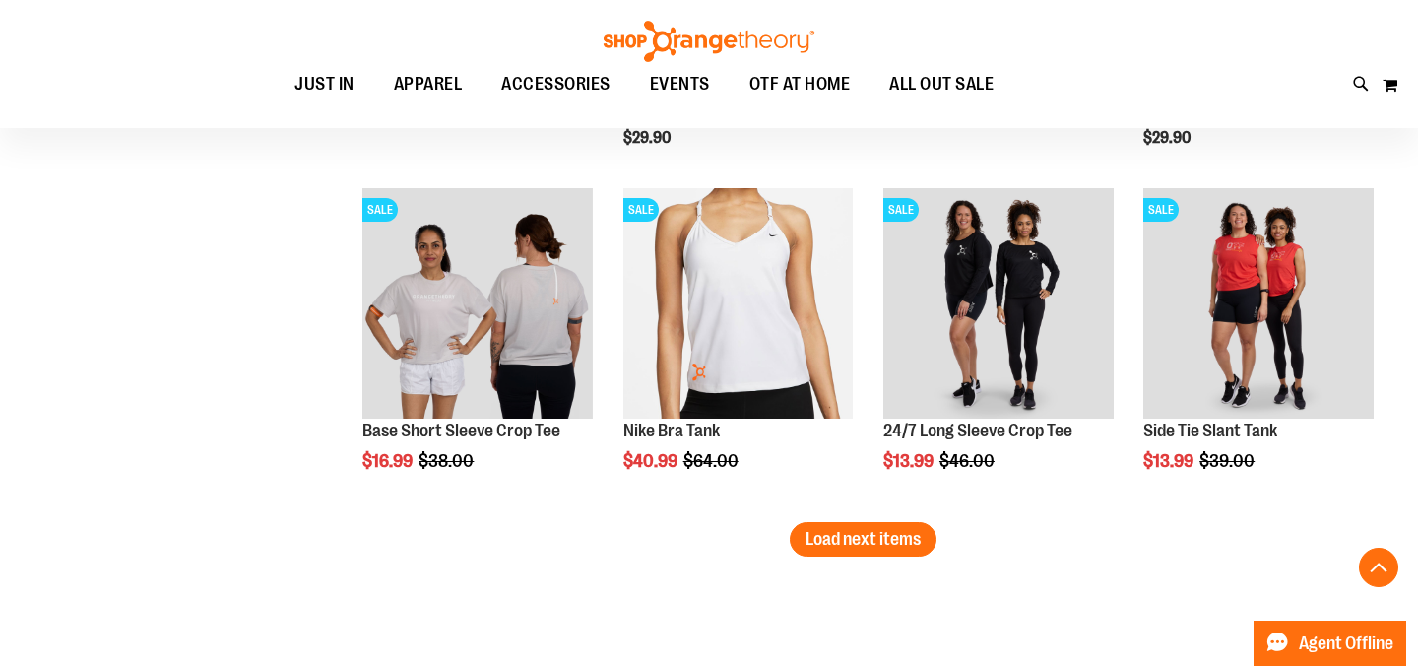
scroll to position [12057, 0]
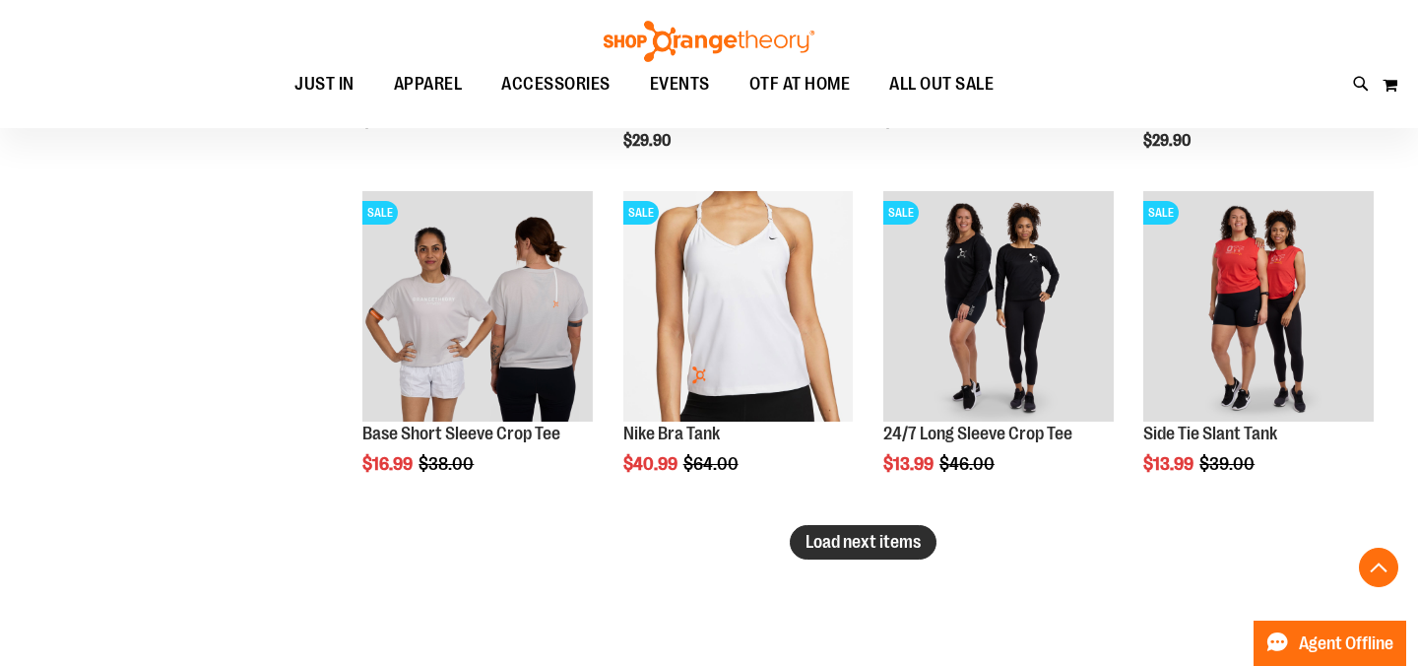
click at [876, 555] on button "Load next items" at bounding box center [863, 542] width 147 height 34
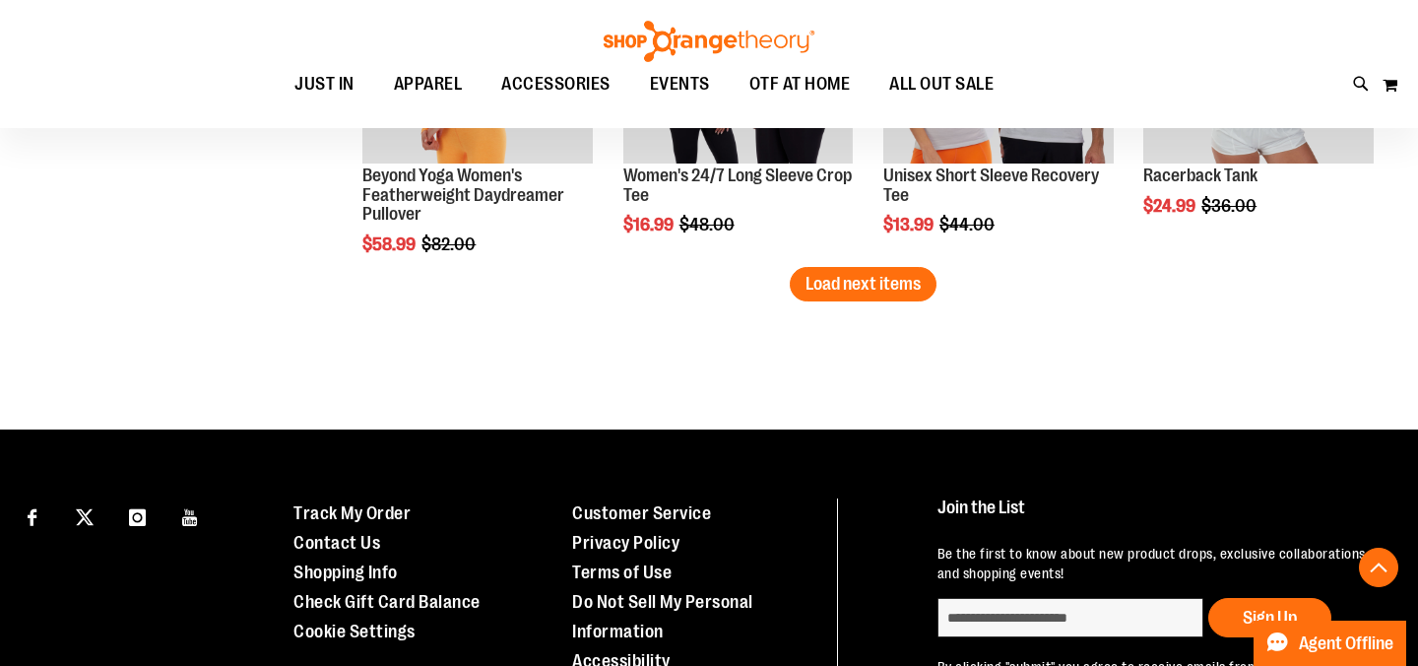
scroll to position [13336, 0]
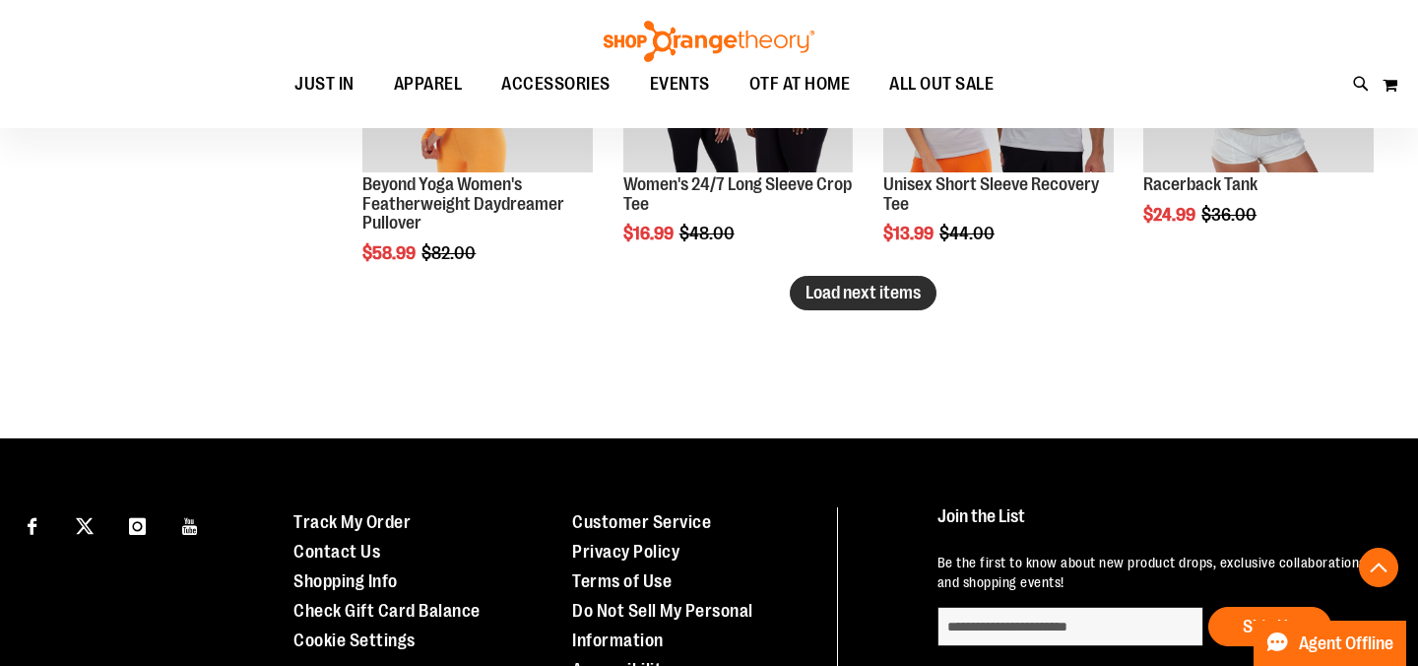
click at [868, 288] on span "Load next items" at bounding box center [863, 293] width 115 height 20
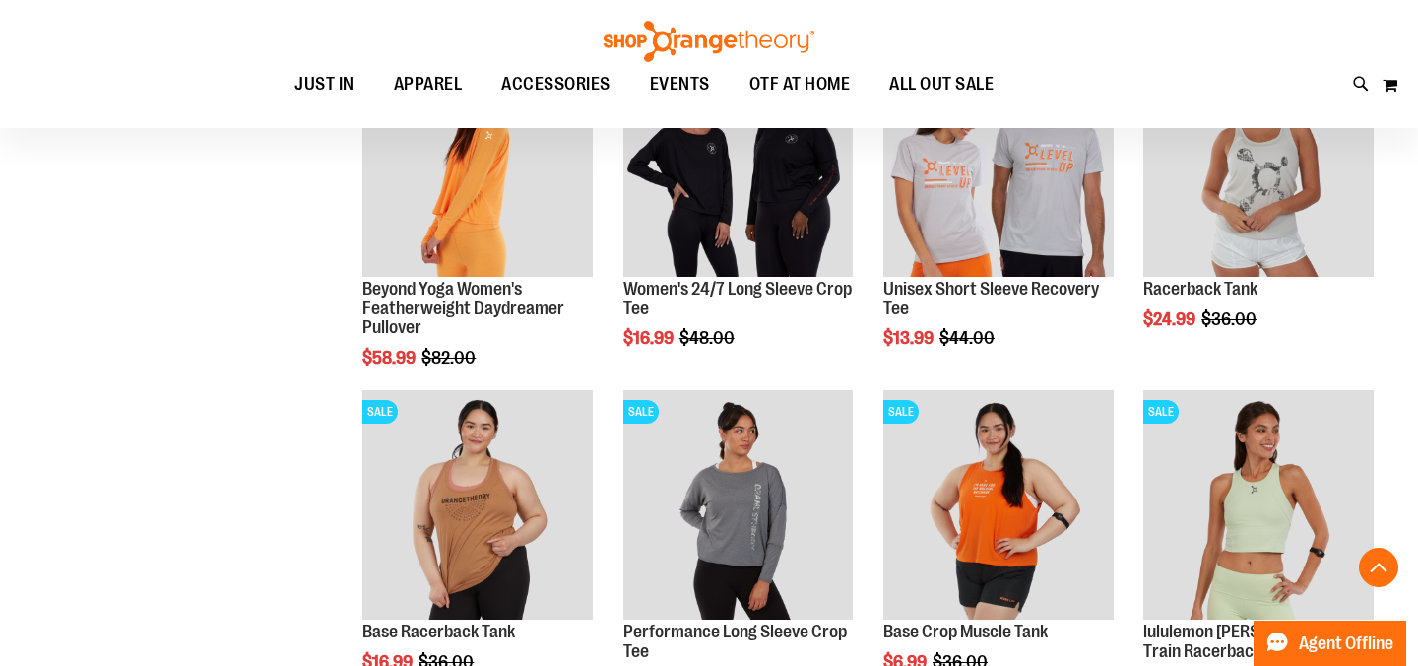
scroll to position [13279, 0]
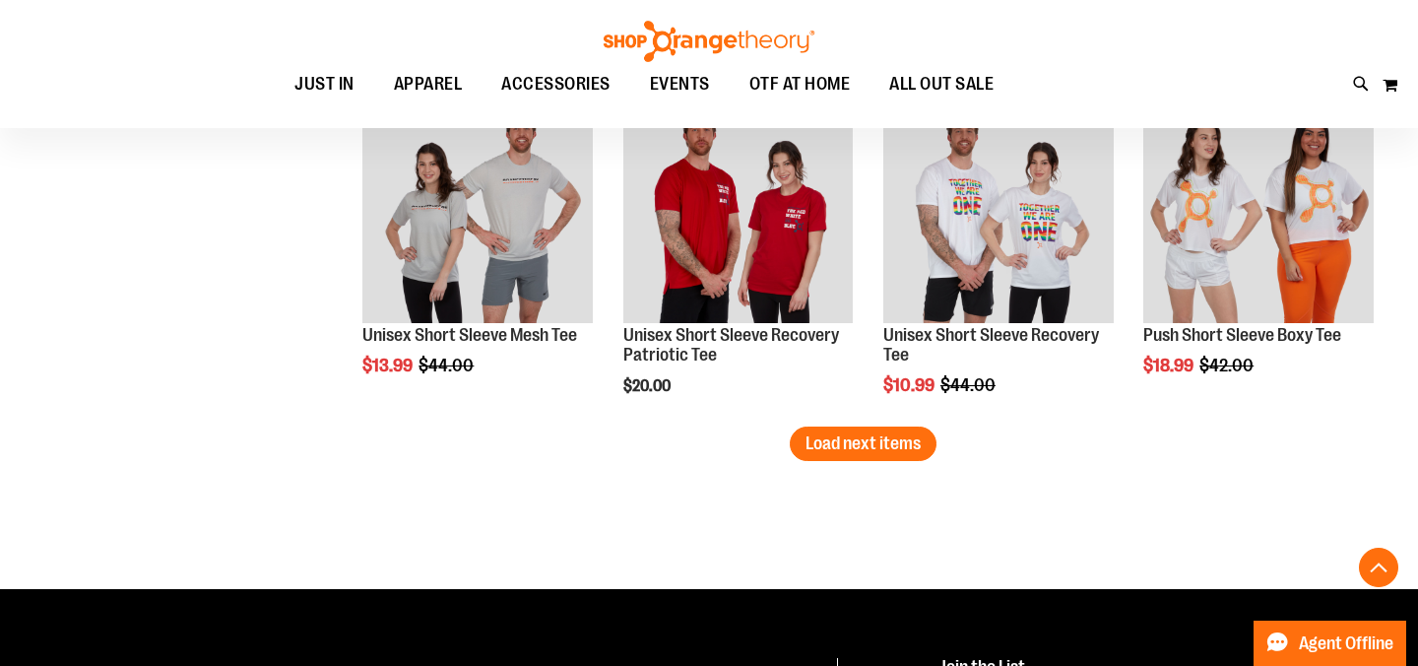
scroll to position [14260, 0]
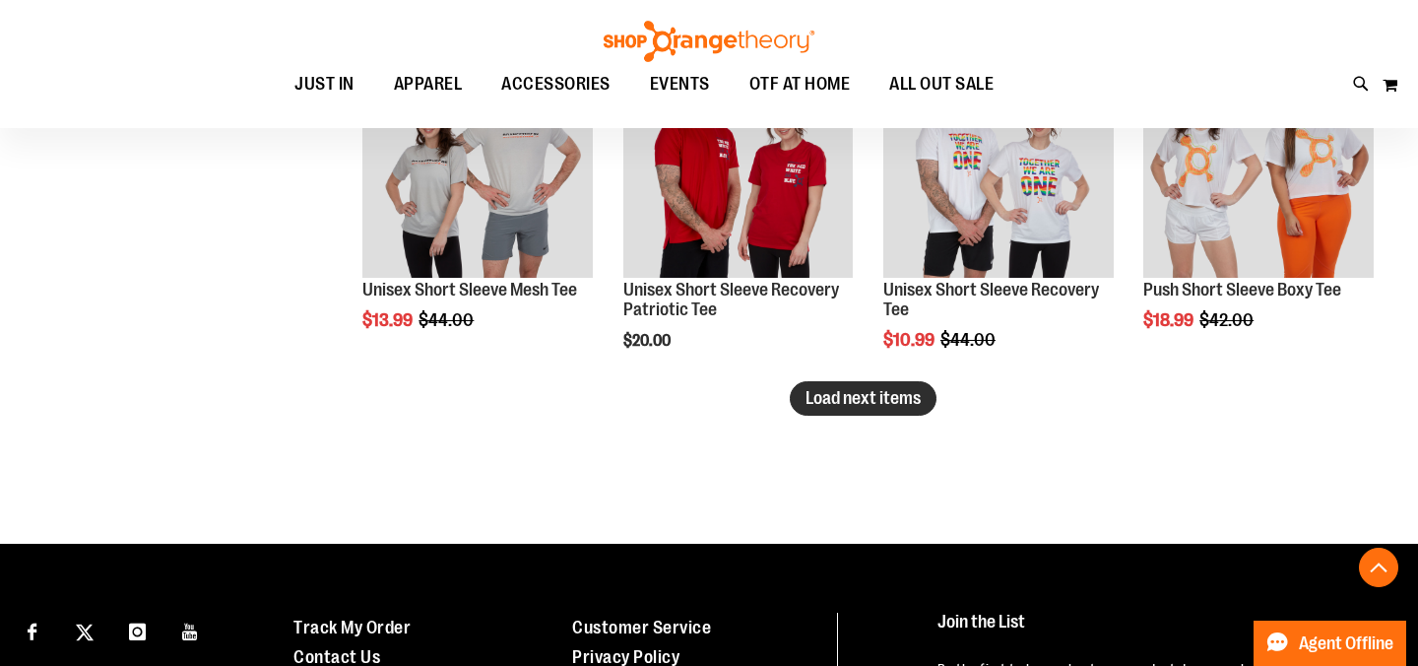
click at [883, 409] on button "Load next items" at bounding box center [863, 398] width 147 height 34
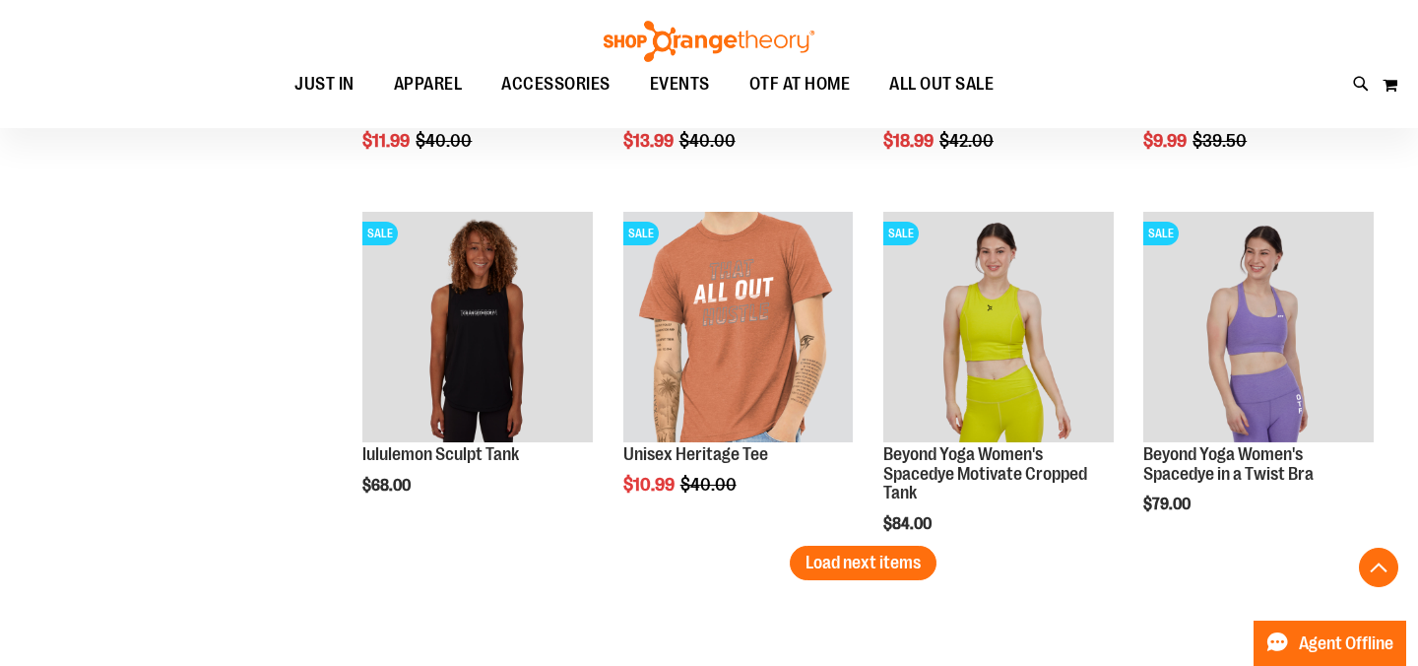
scroll to position [15129, 0]
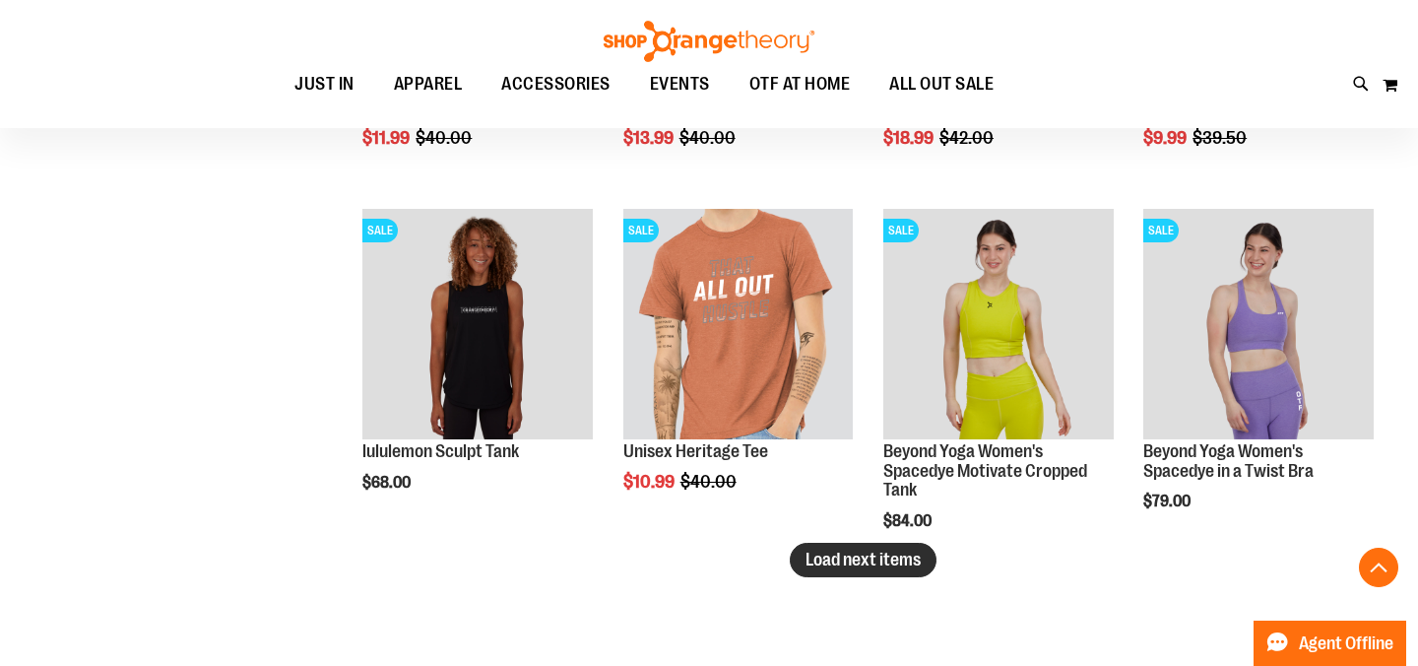
click at [843, 565] on span "Load next items" at bounding box center [863, 560] width 115 height 20
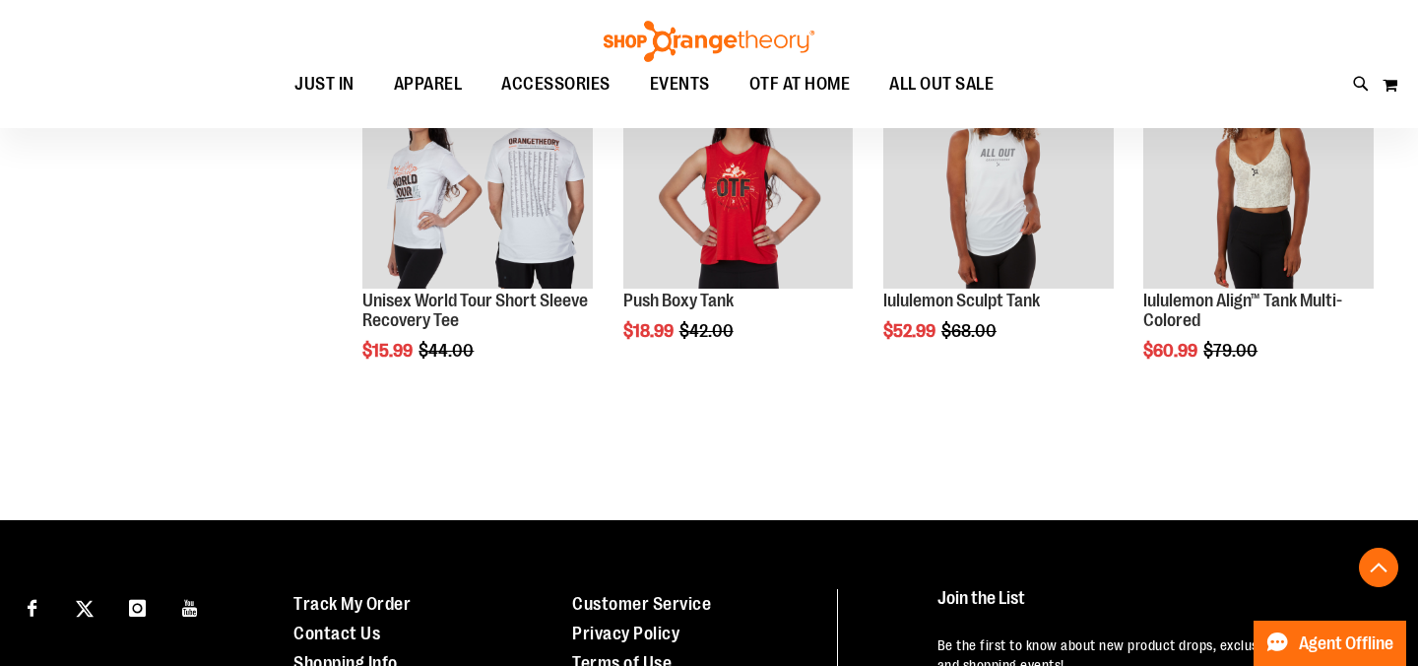
scroll to position [15588, 0]
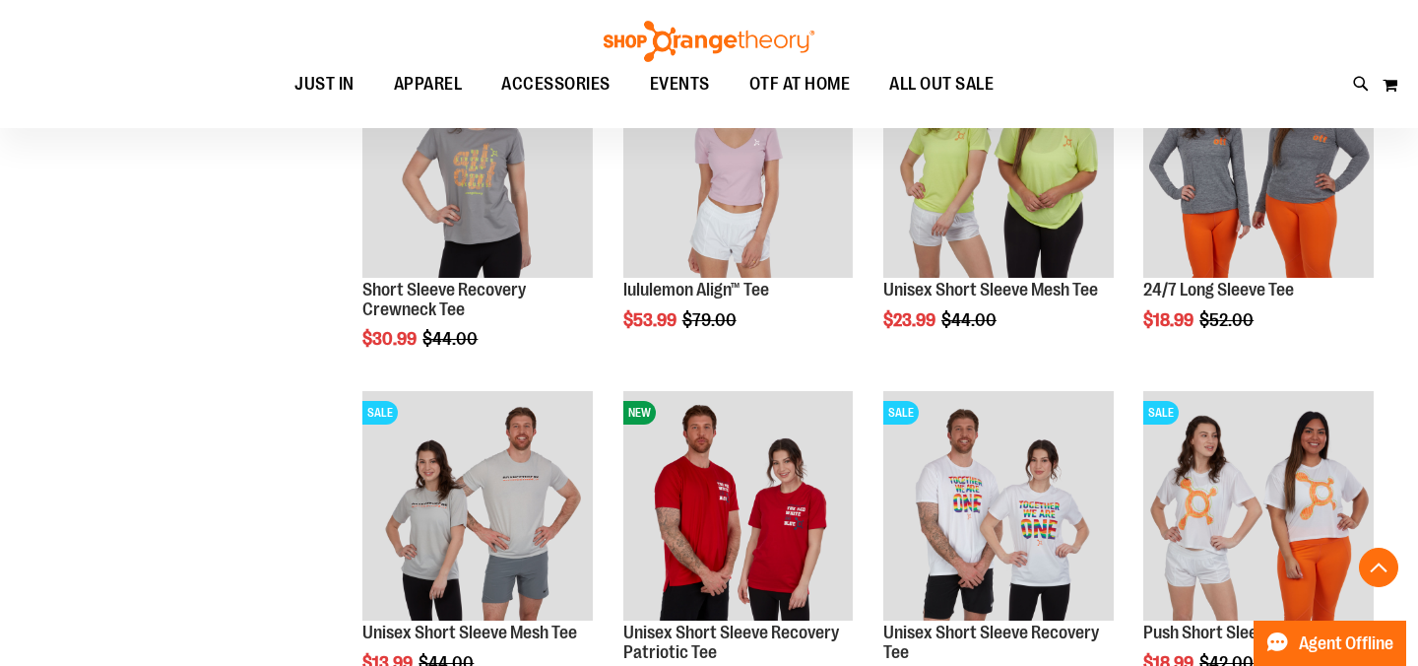
scroll to position [13915, 0]
